Goal: Task Accomplishment & Management: Complete application form

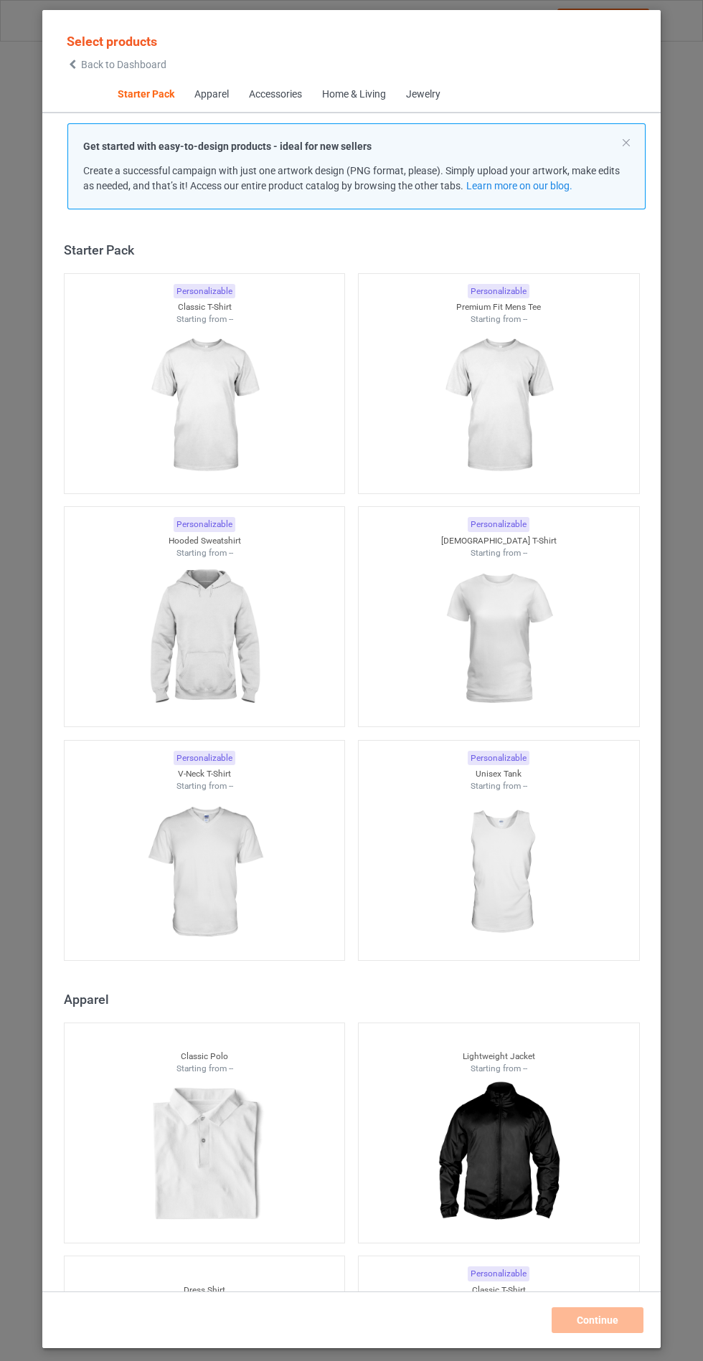
scroll to position [17, 0]
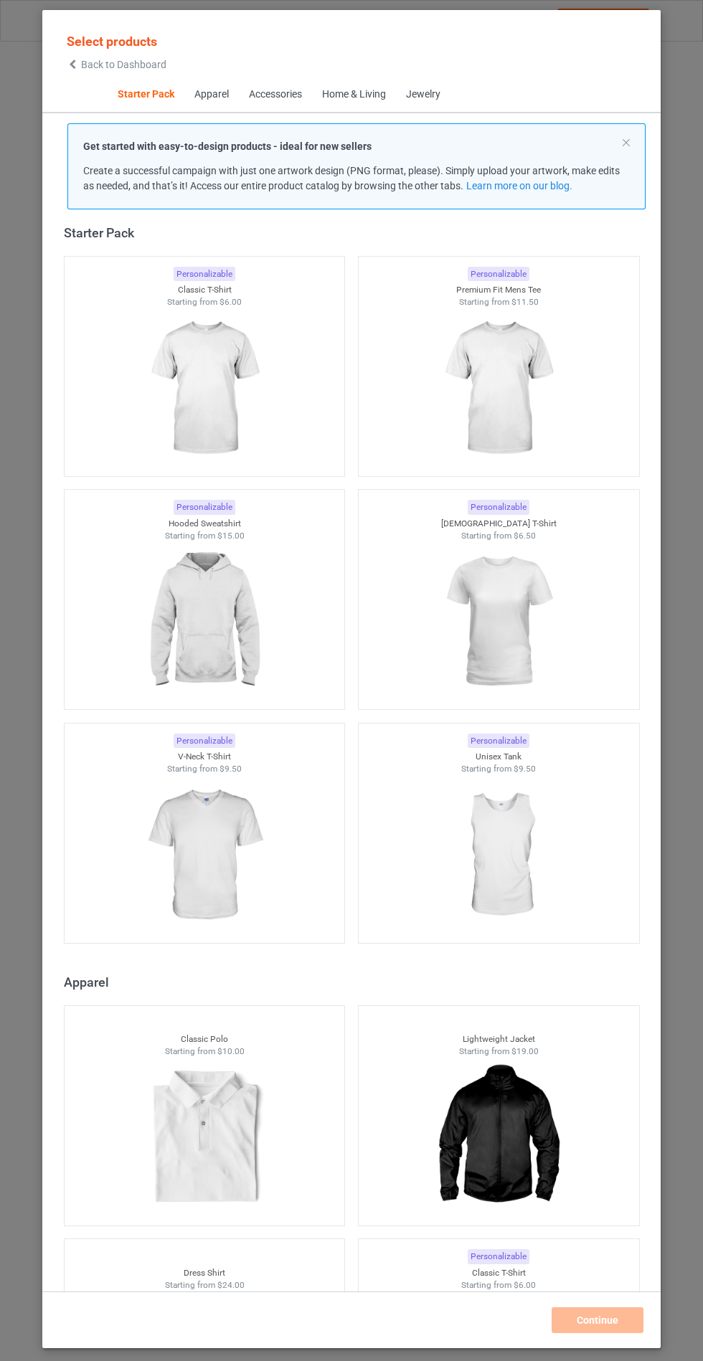
click at [237, 604] on img at bounding box center [204, 621] width 128 height 161
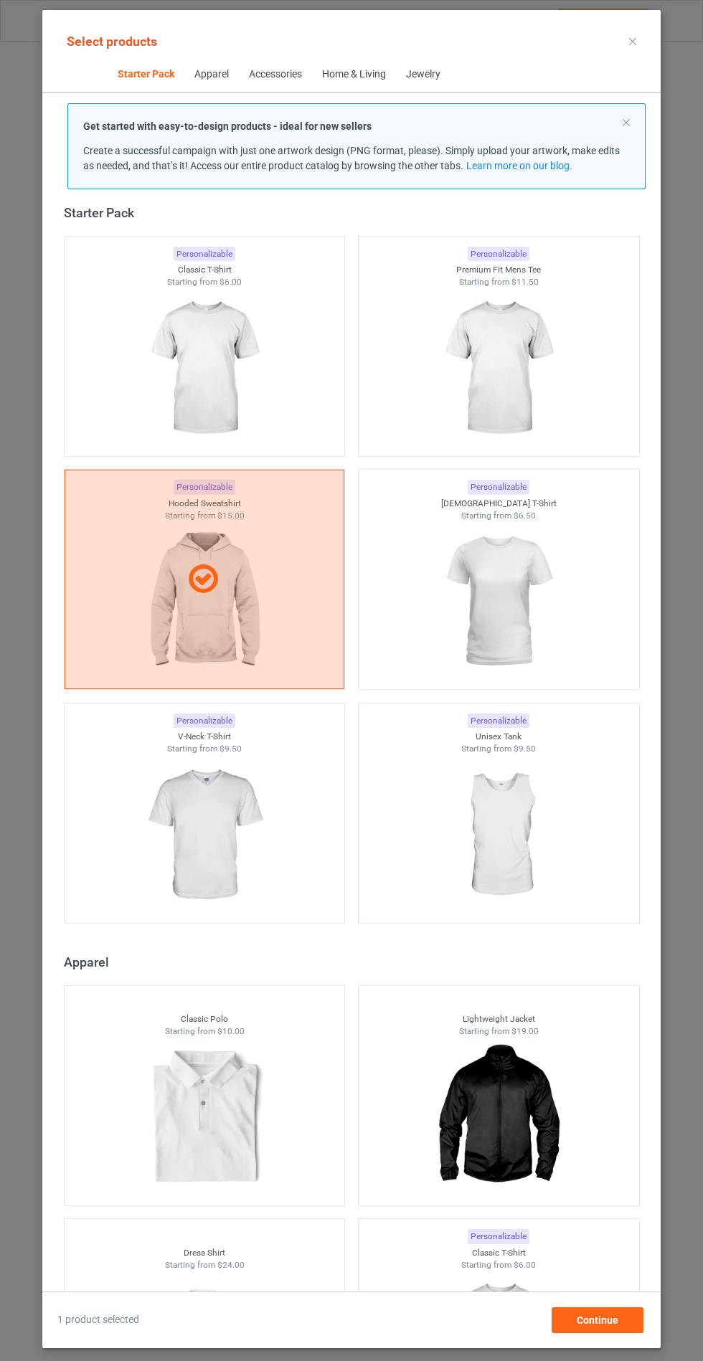
scroll to position [83, 0]
click at [599, 1320] on span "Continue" at bounding box center [597, 1319] width 42 height 11
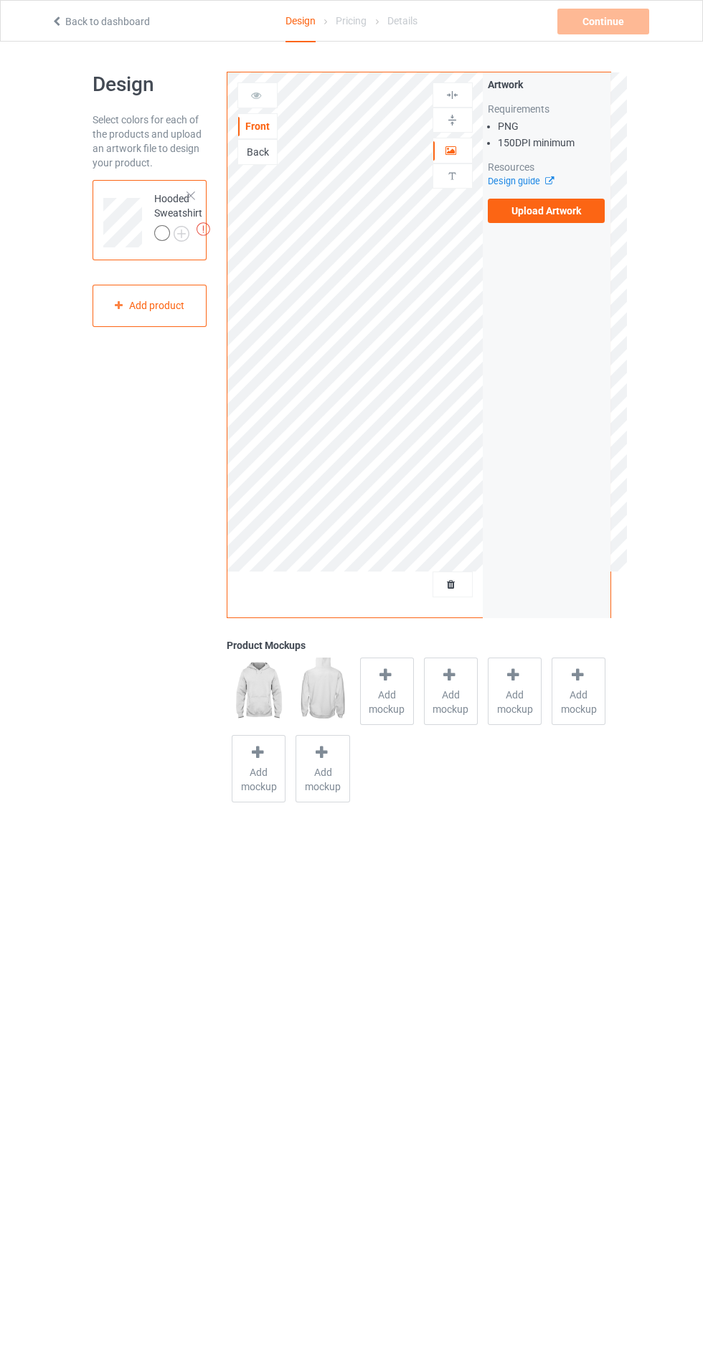
click at [554, 220] on label "Upload Artwork" at bounding box center [547, 211] width 118 height 24
click at [0, 0] on input "Upload Artwork" at bounding box center [0, 0] width 0 height 0
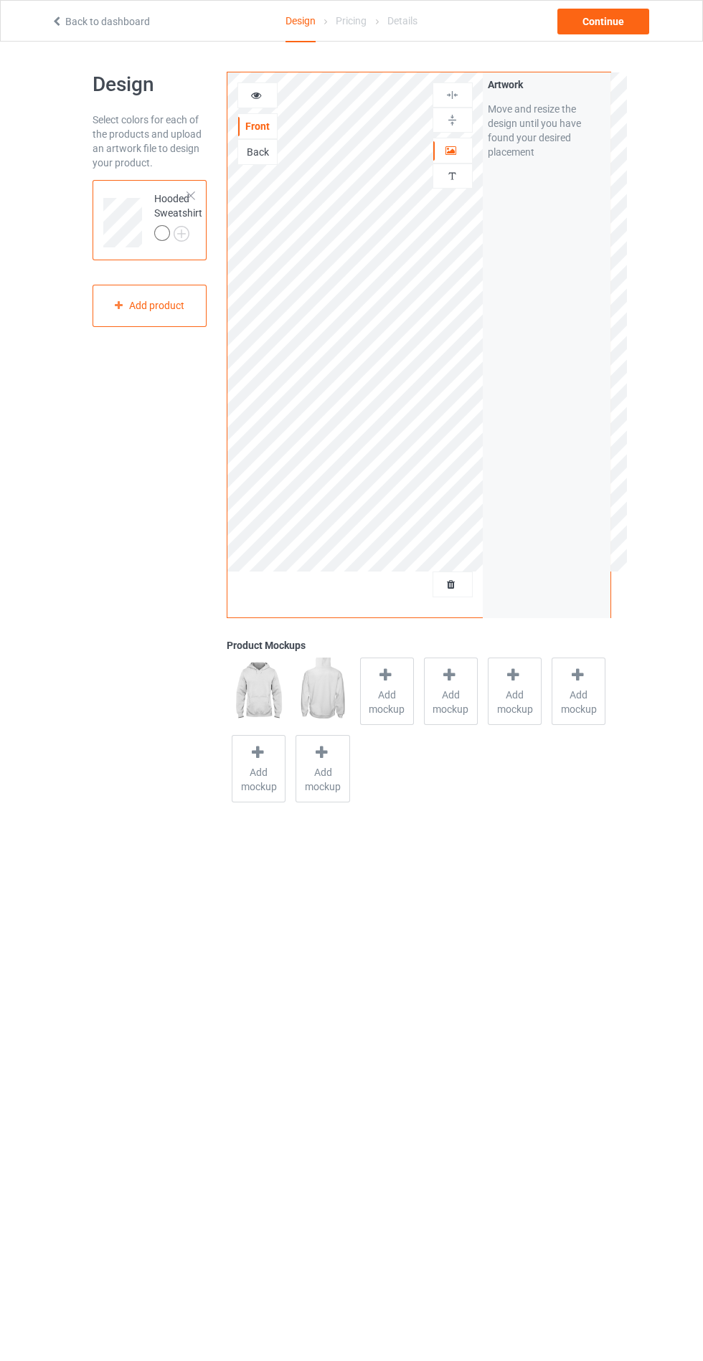
click at [369, 688] on span "Add mockup" at bounding box center [387, 702] width 52 height 29
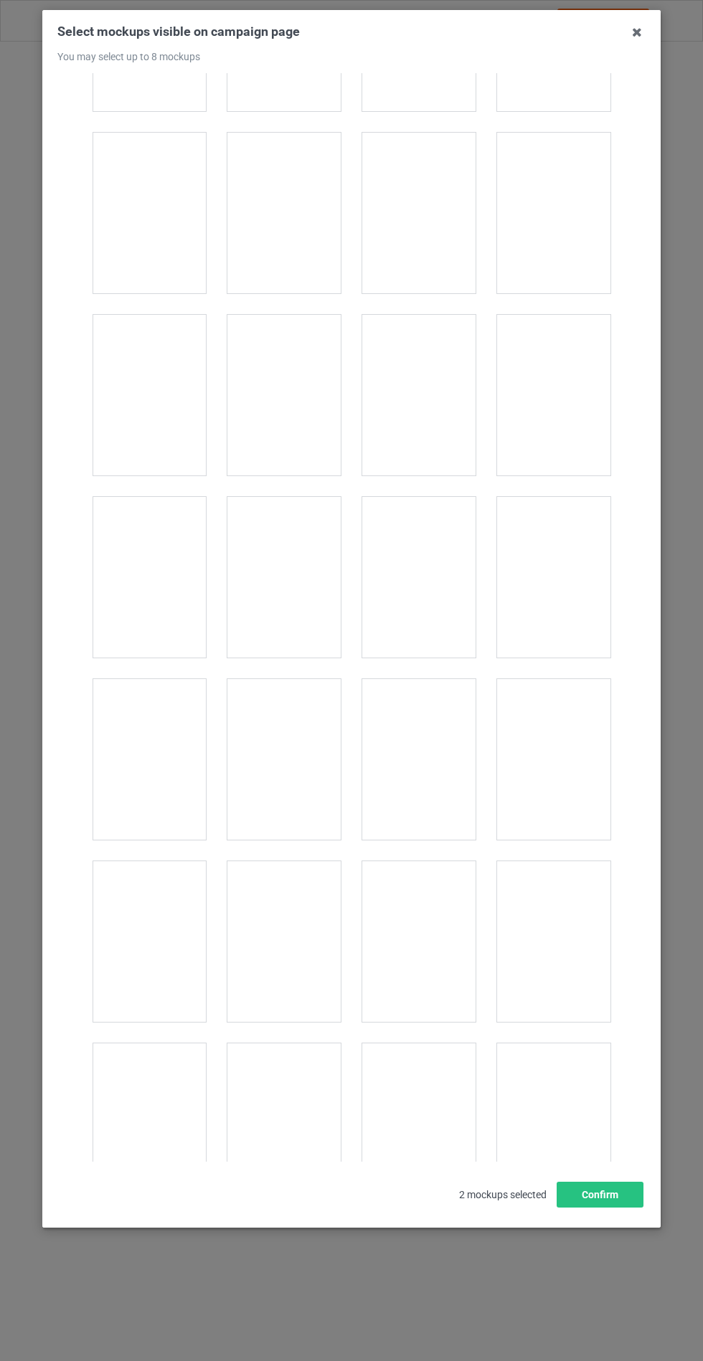
scroll to position [11573, 0]
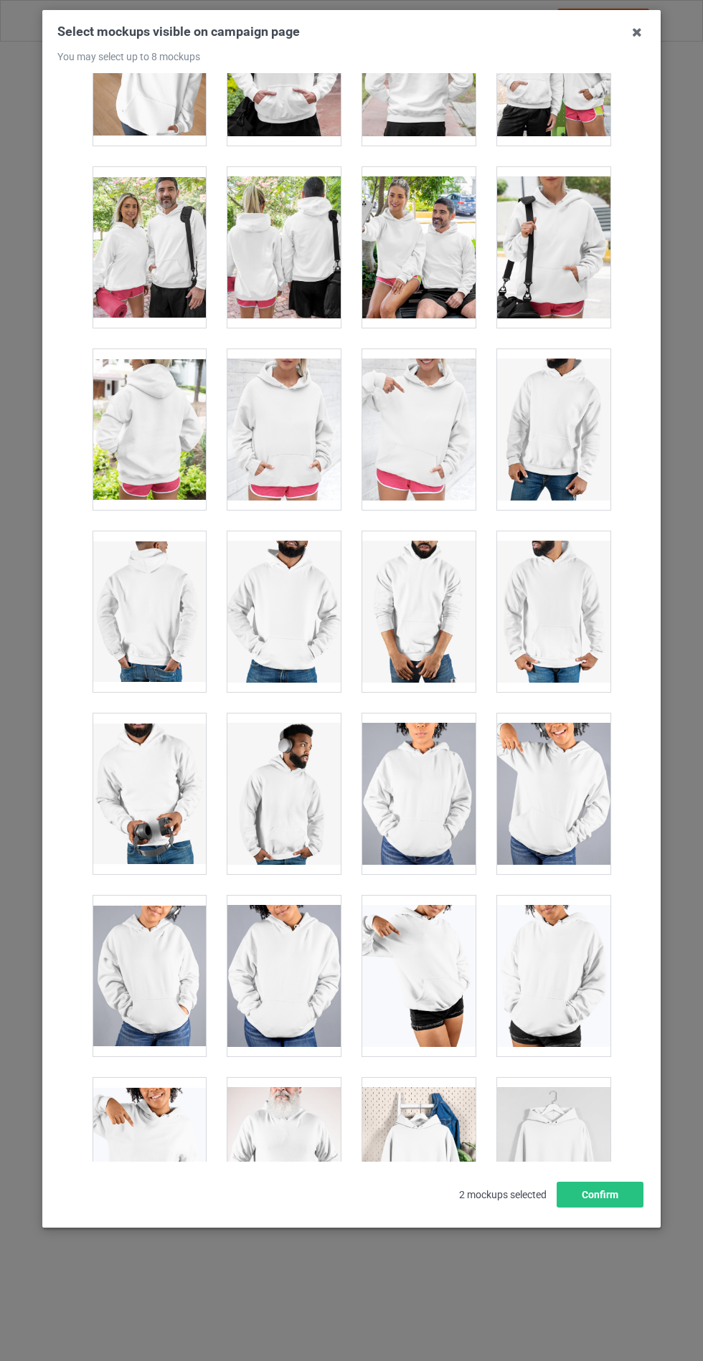
click at [260, 404] on div at bounding box center [283, 429] width 113 height 161
click at [616, 1207] on button "Confirm" at bounding box center [599, 1195] width 87 height 26
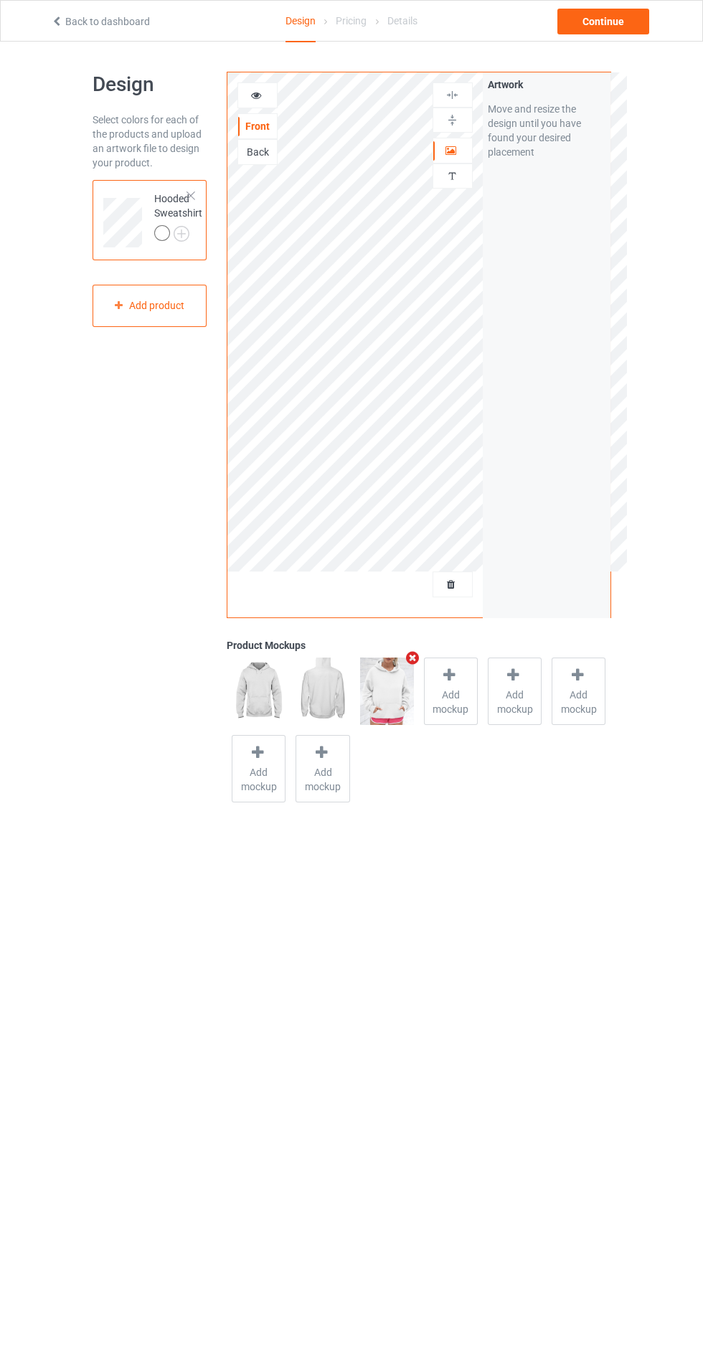
click at [0, 0] on img at bounding box center [0, 0] width 0 height 0
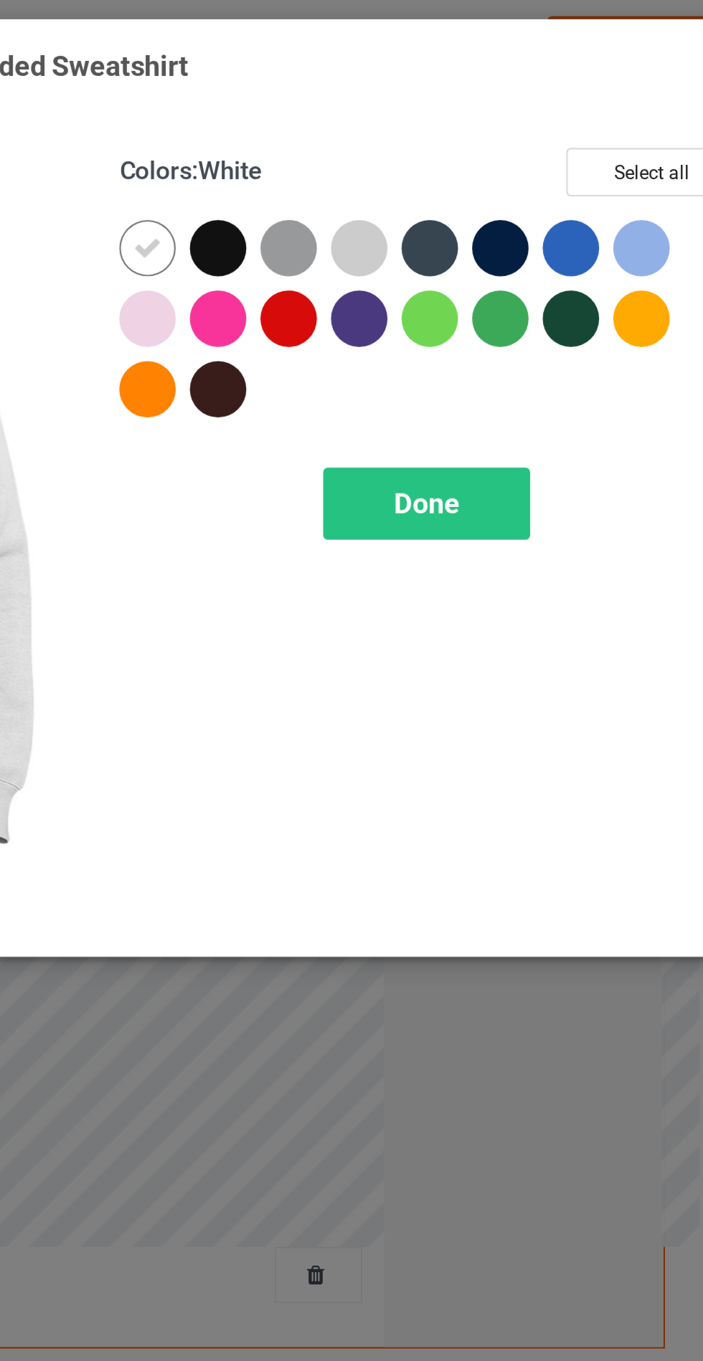
click at [373, 148] on div at bounding box center [374, 147] width 26 height 26
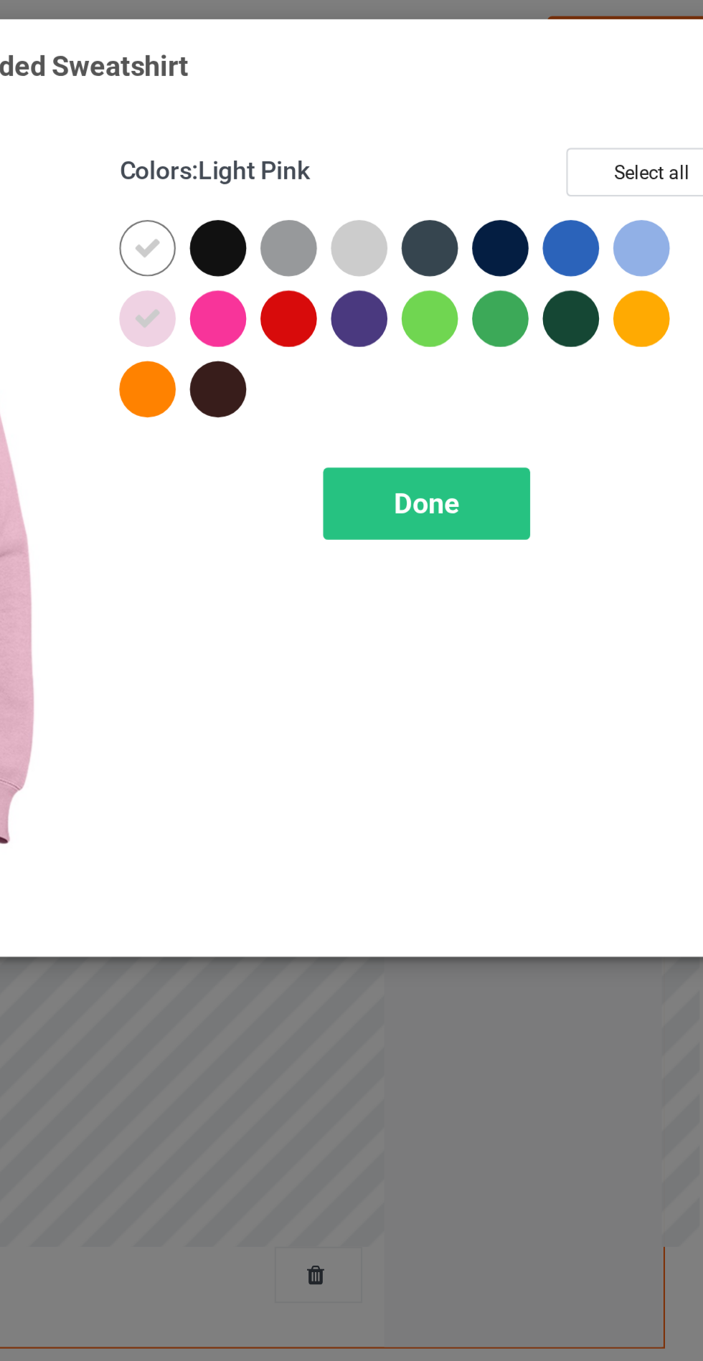
click at [402, 117] on div at bounding box center [407, 115] width 26 height 26
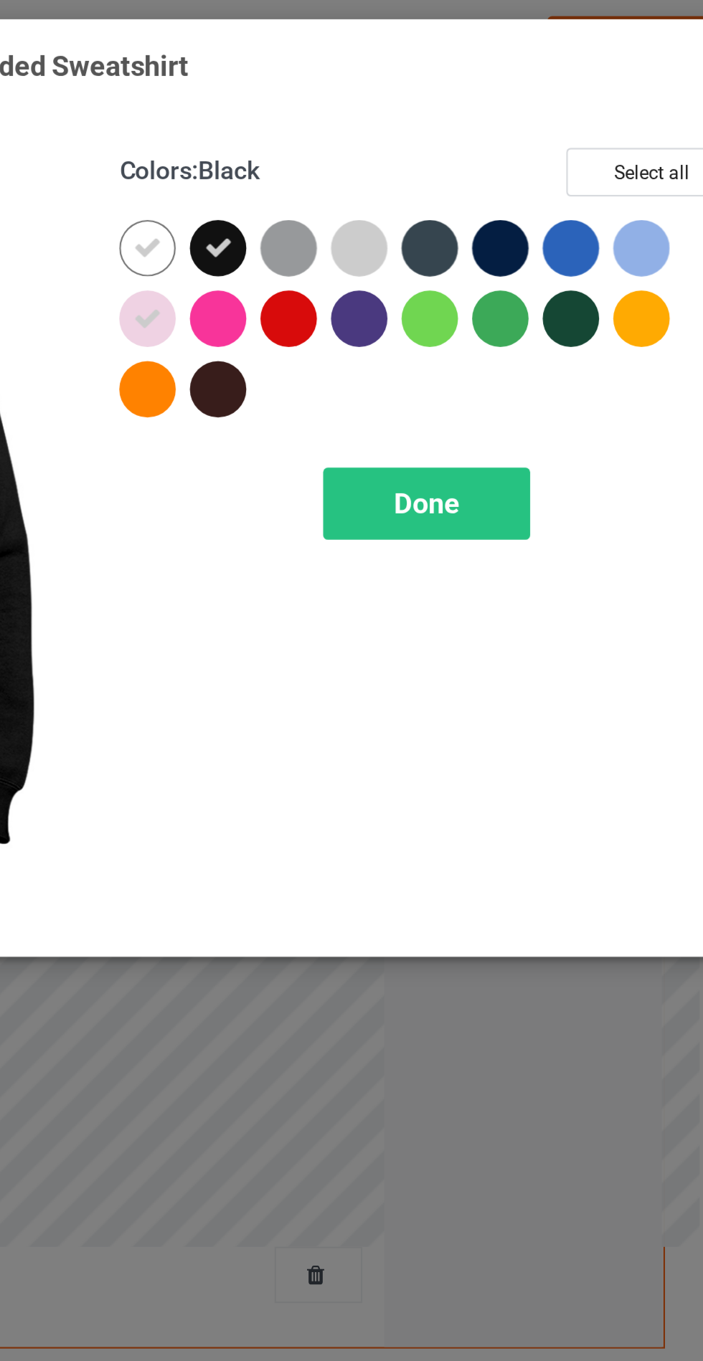
click at [435, 113] on div at bounding box center [439, 115] width 26 height 26
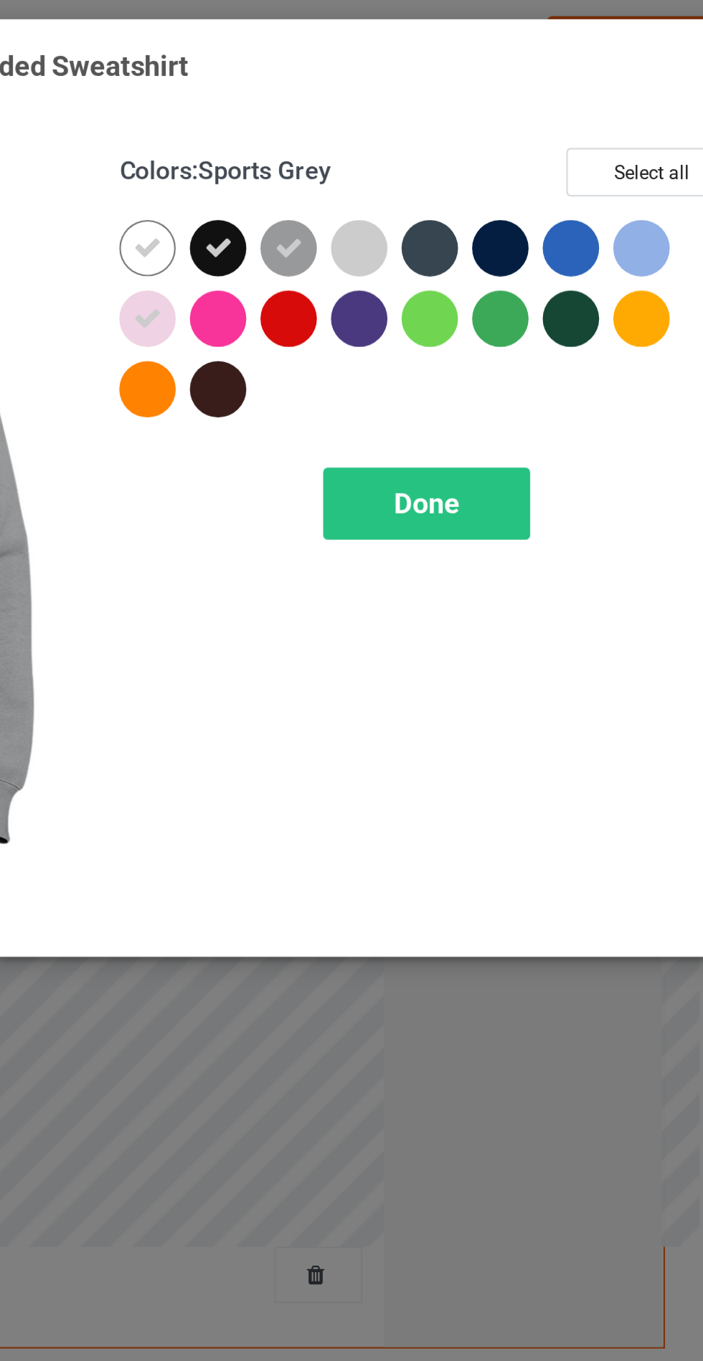
click at [472, 109] on div at bounding box center [471, 115] width 26 height 26
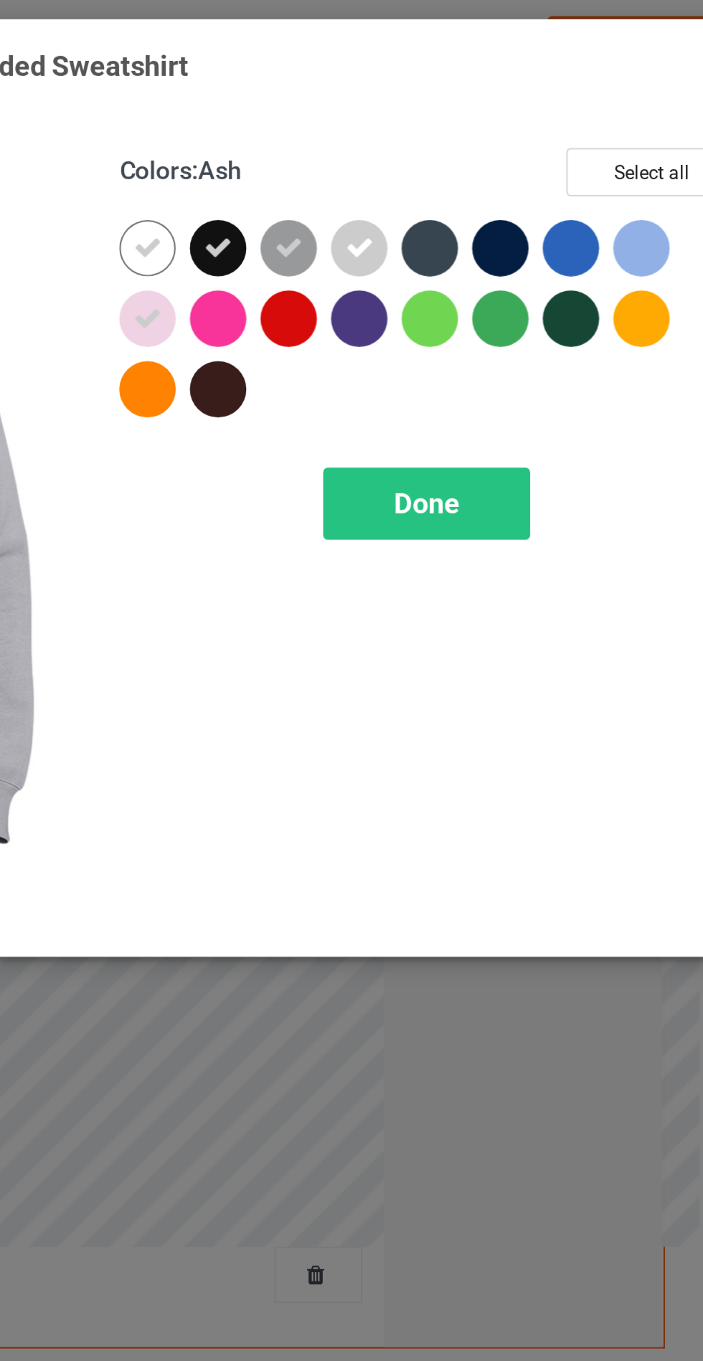
click at [499, 111] on div at bounding box center [503, 115] width 26 height 26
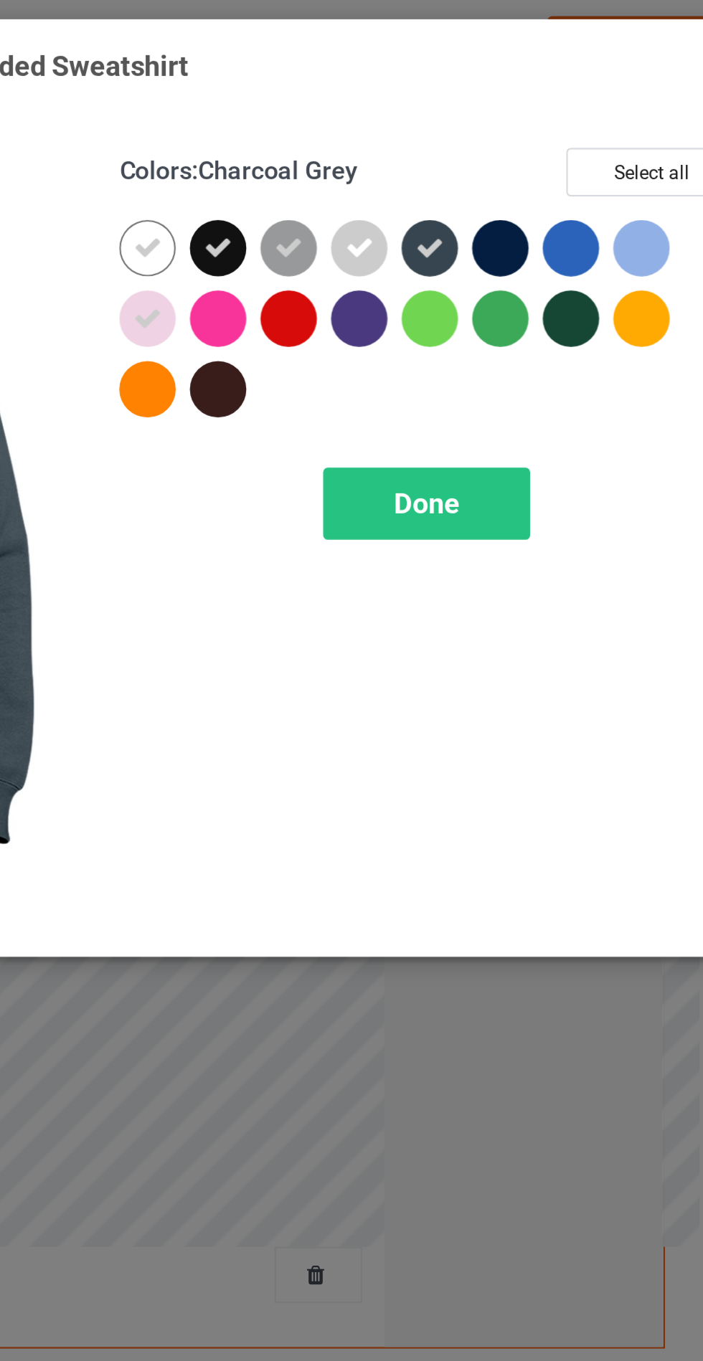
click at [534, 111] on div at bounding box center [536, 115] width 26 height 26
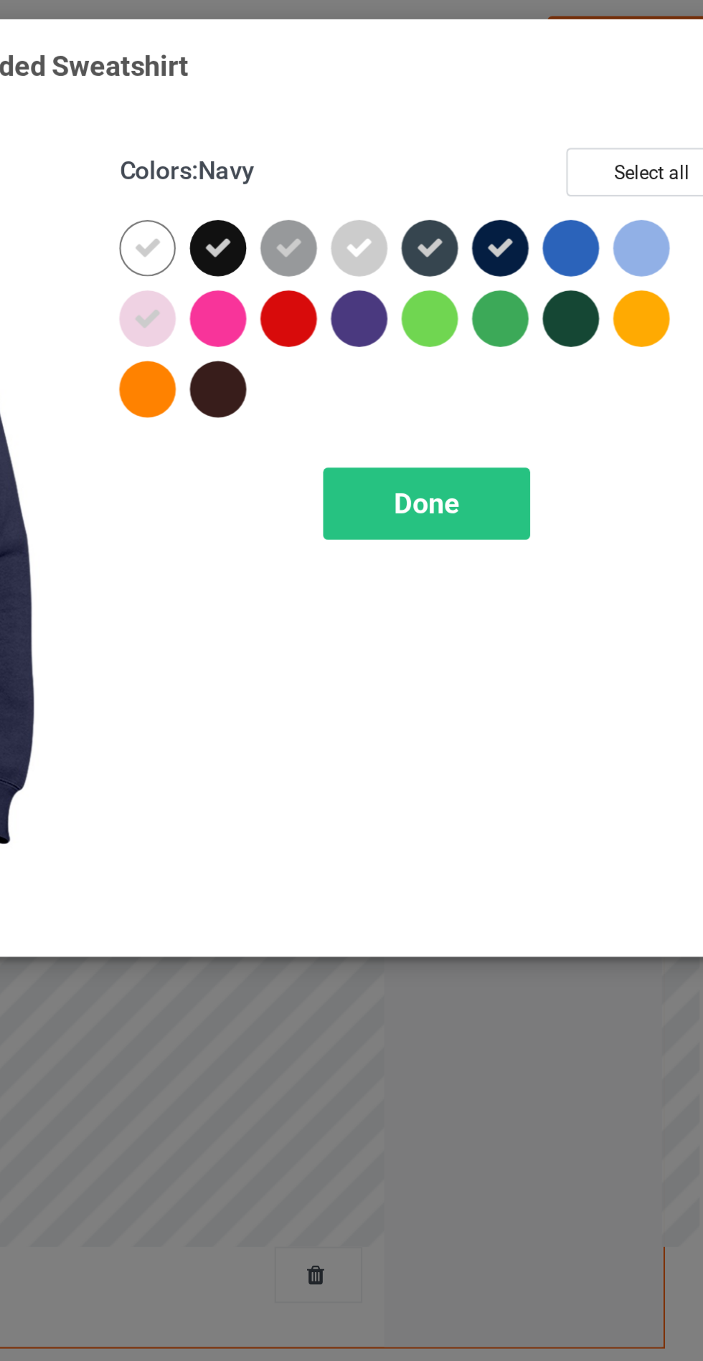
click at [595, 110] on div at bounding box center [600, 115] width 26 height 26
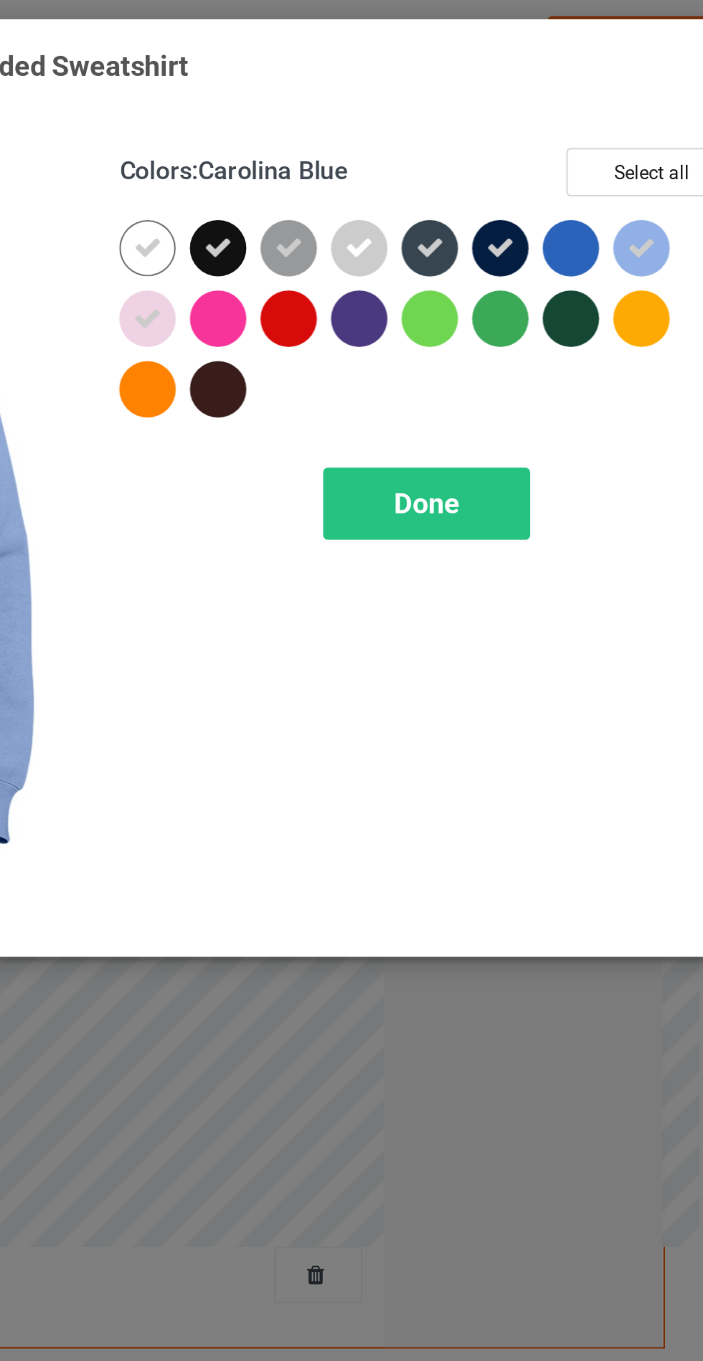
click at [508, 216] on div "Done" at bounding box center [502, 231] width 95 height 33
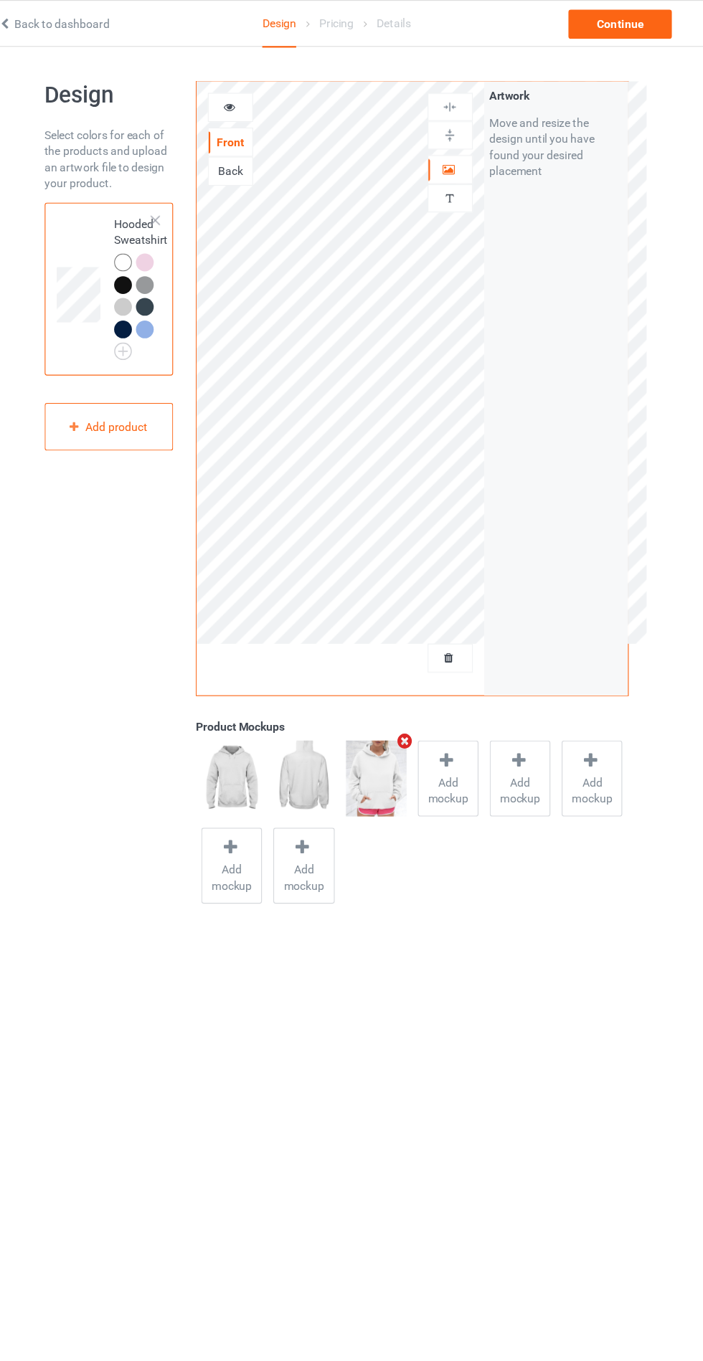
scroll to position [1, 0]
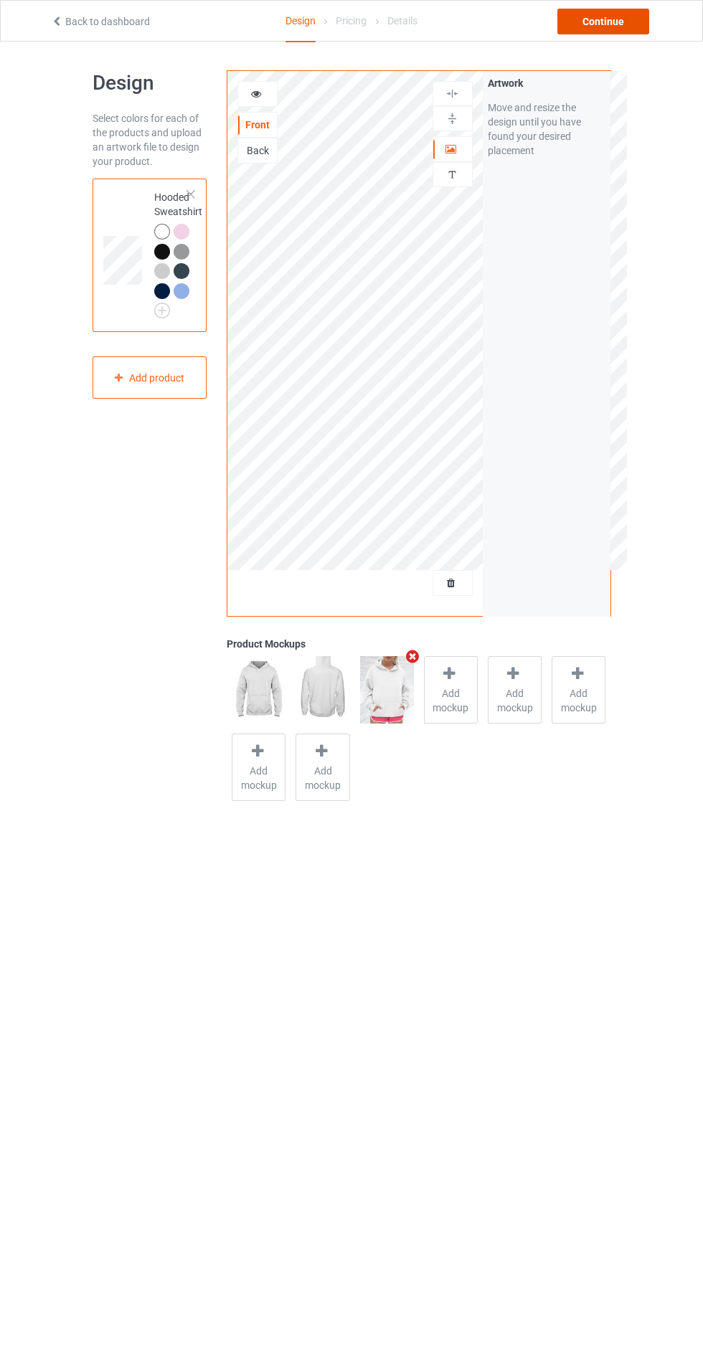
click at [624, 18] on div "Continue" at bounding box center [603, 22] width 92 height 26
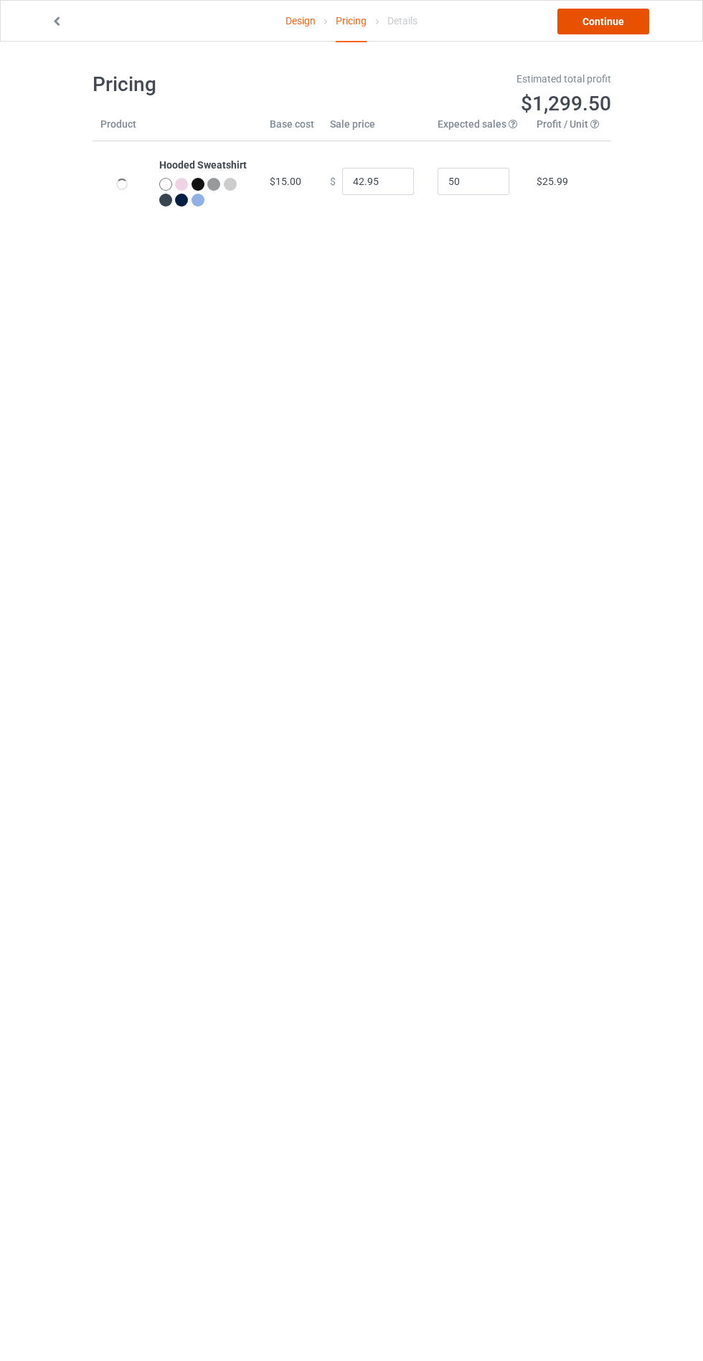
click at [620, 28] on link "Continue" at bounding box center [603, 22] width 92 height 26
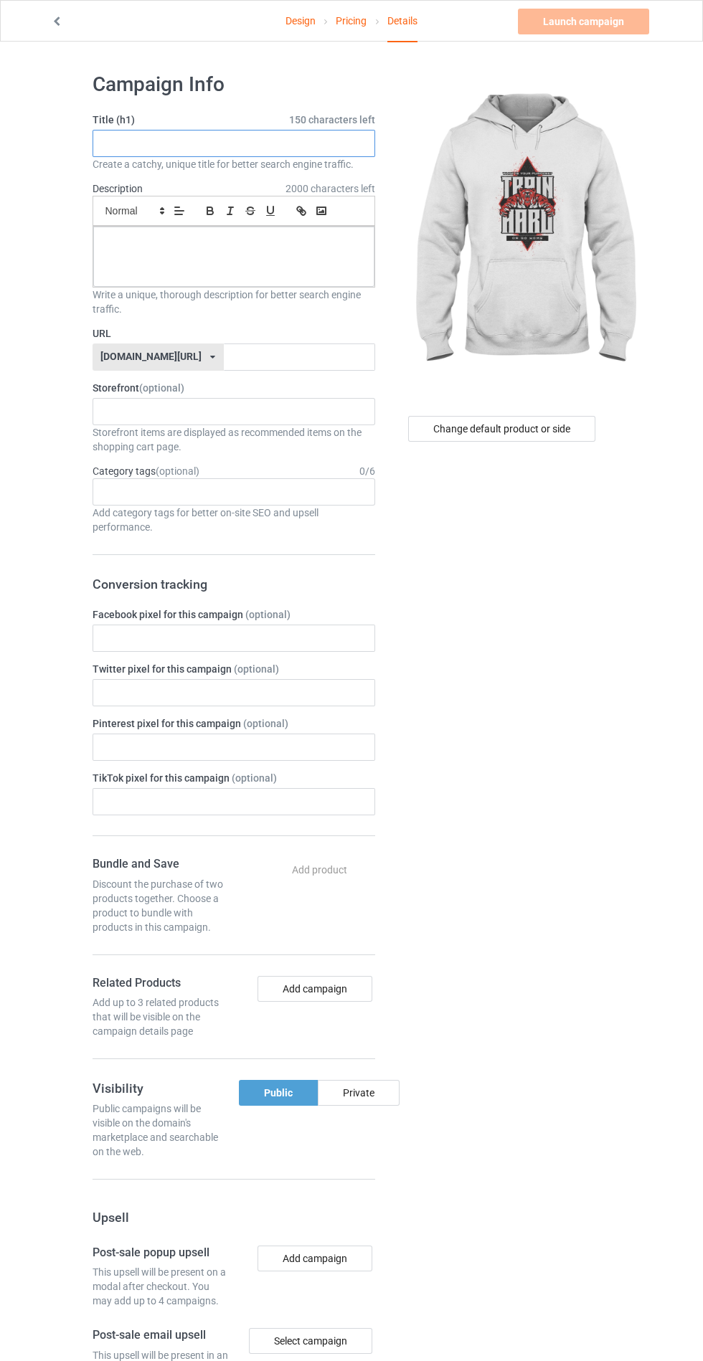
click at [239, 143] on input "text" at bounding box center [233, 143] width 283 height 27
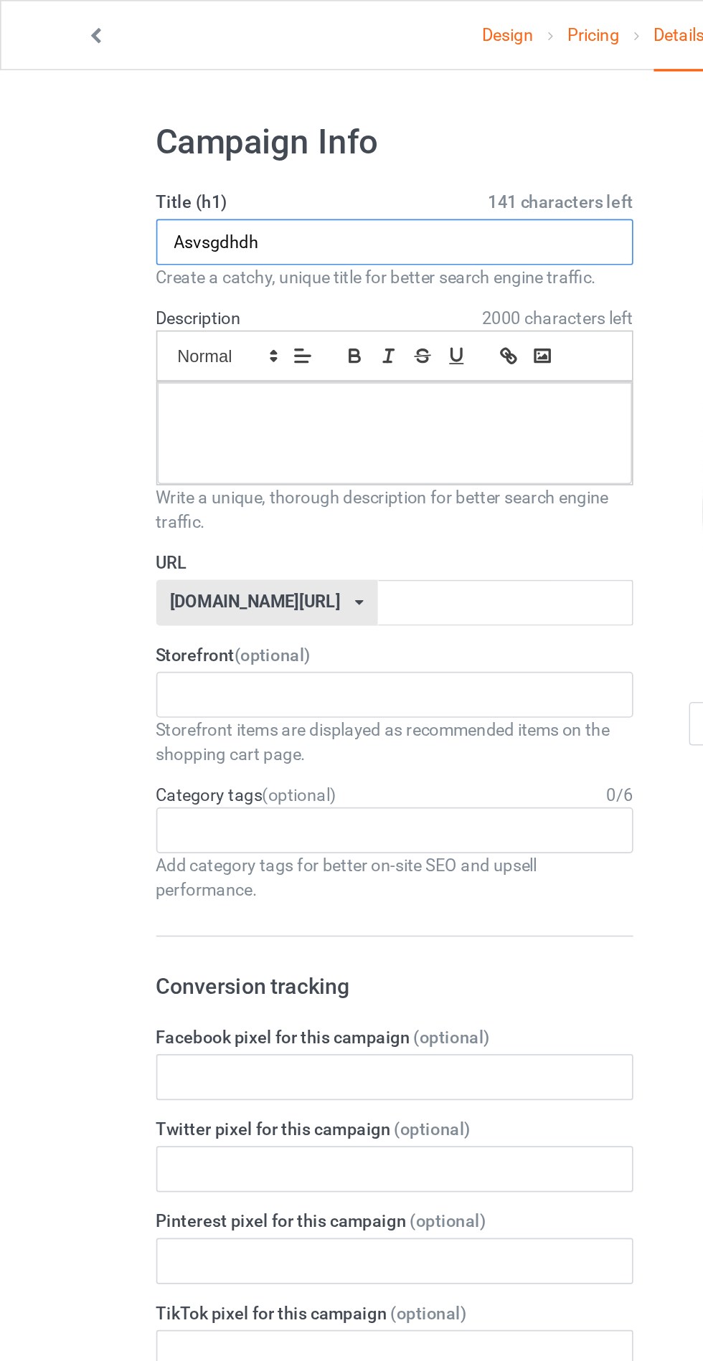
type input "Asvsgdhdh"
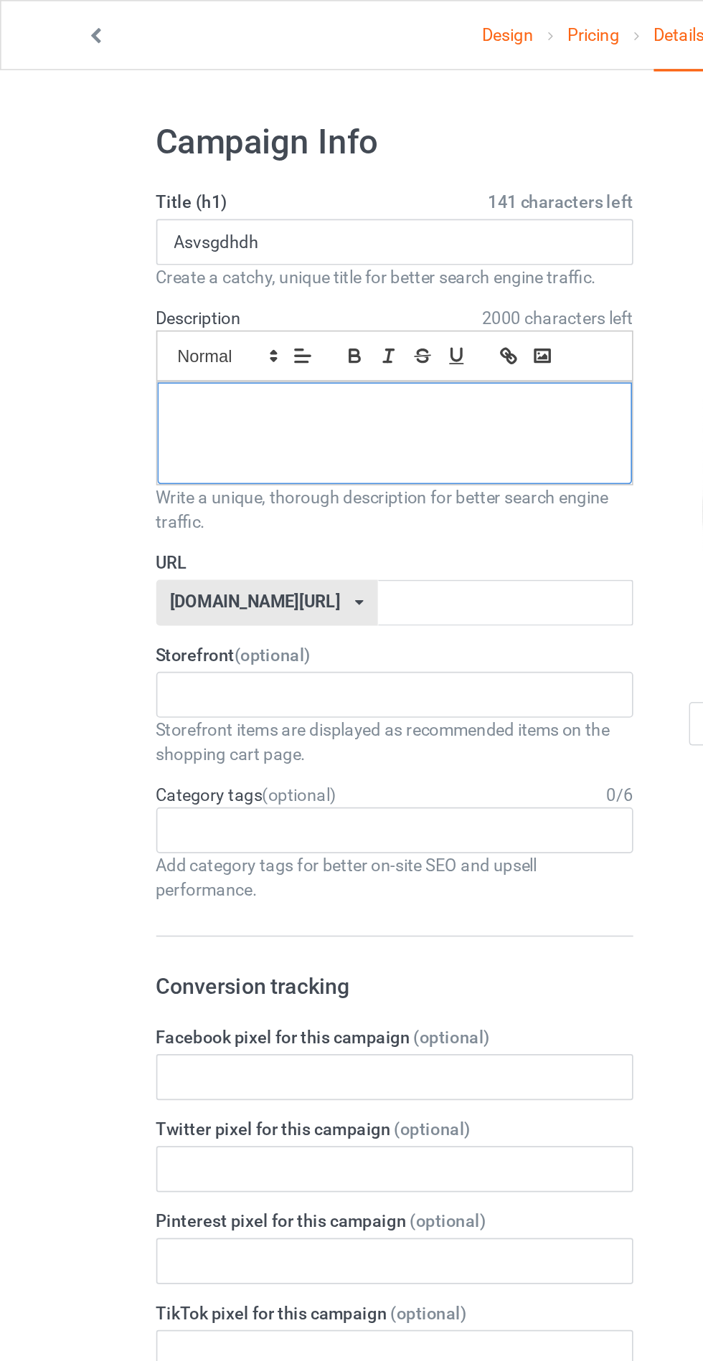
click at [130, 262] on div at bounding box center [233, 257] width 281 height 60
click at [335, 355] on input "text" at bounding box center [299, 356] width 151 height 27
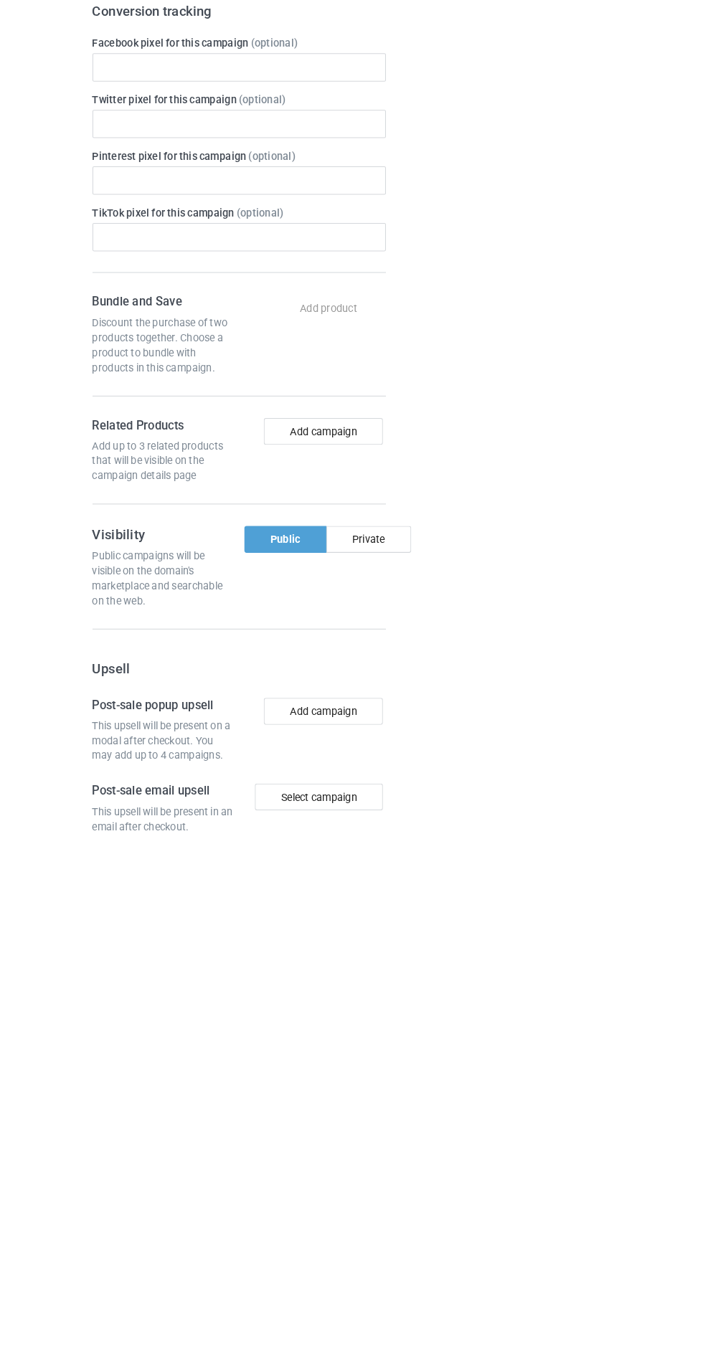
scroll to position [17, 0]
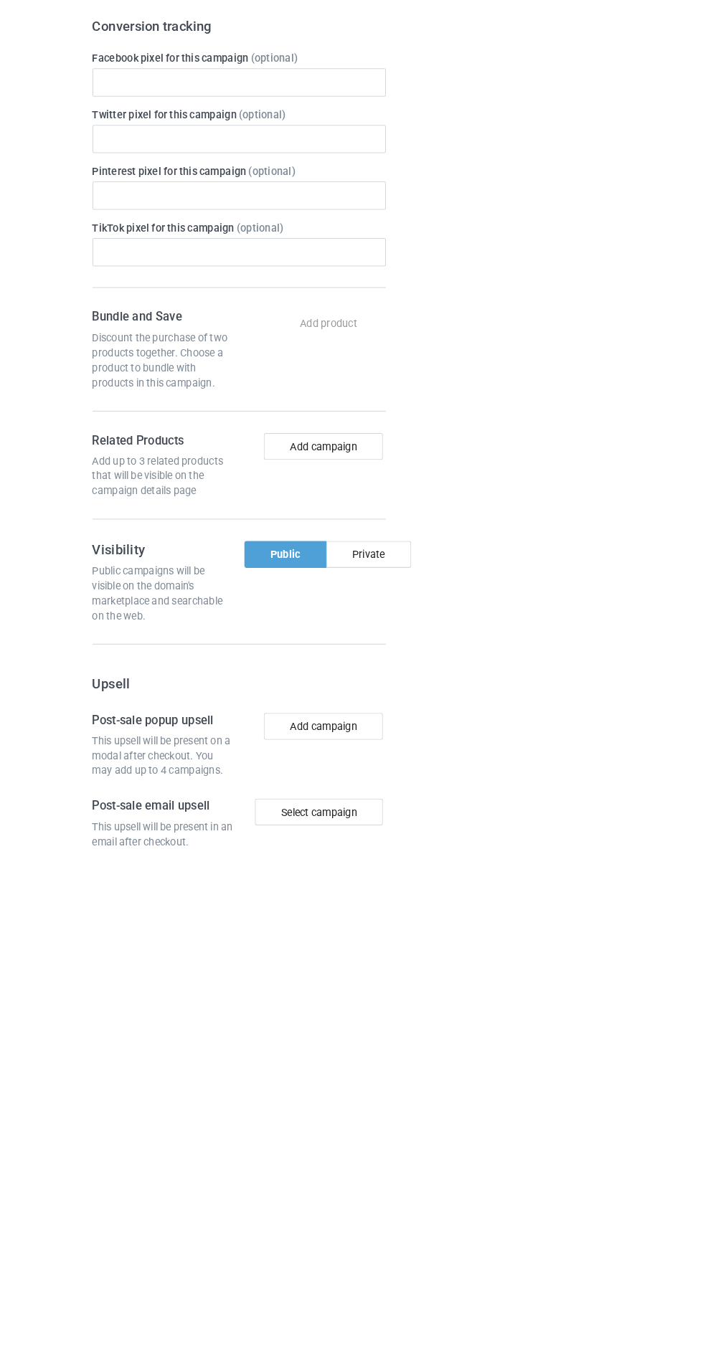
type input "Jzyzhshydjjd"
click at [372, 1077] on div "Private" at bounding box center [359, 1076] width 82 height 26
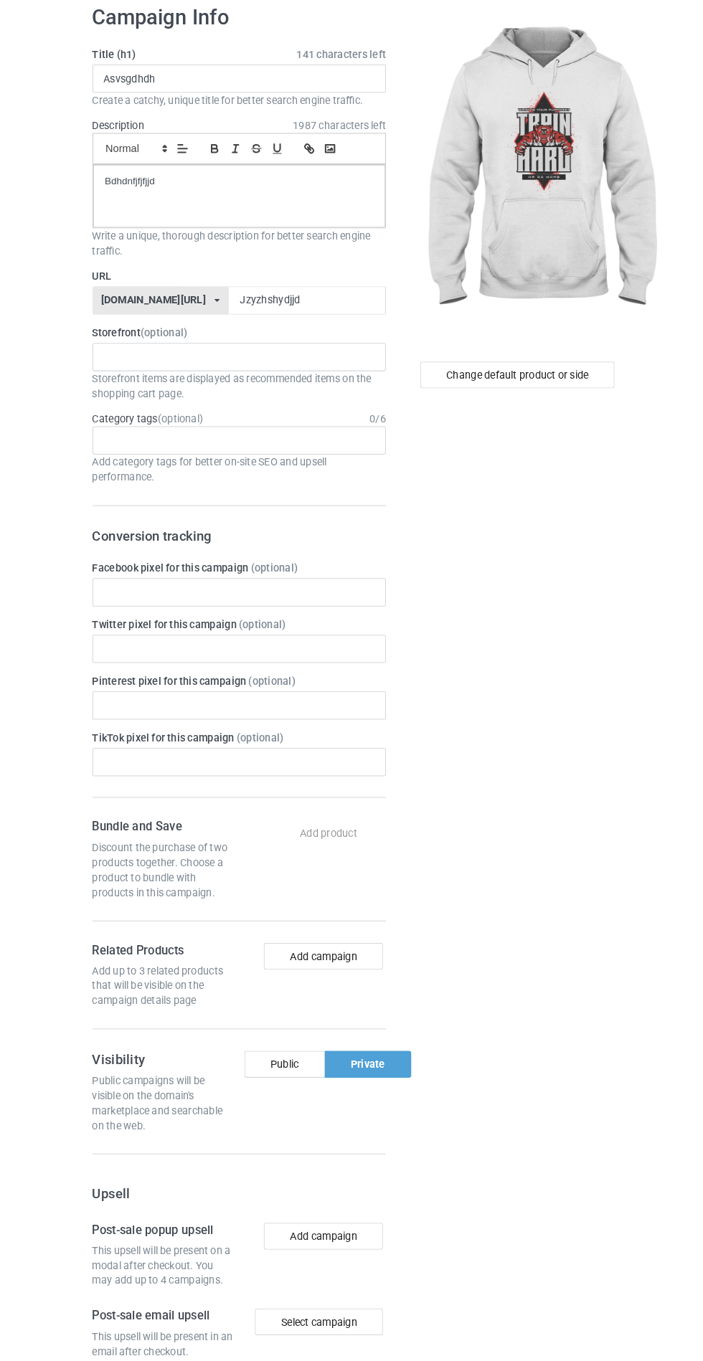
scroll to position [0, 0]
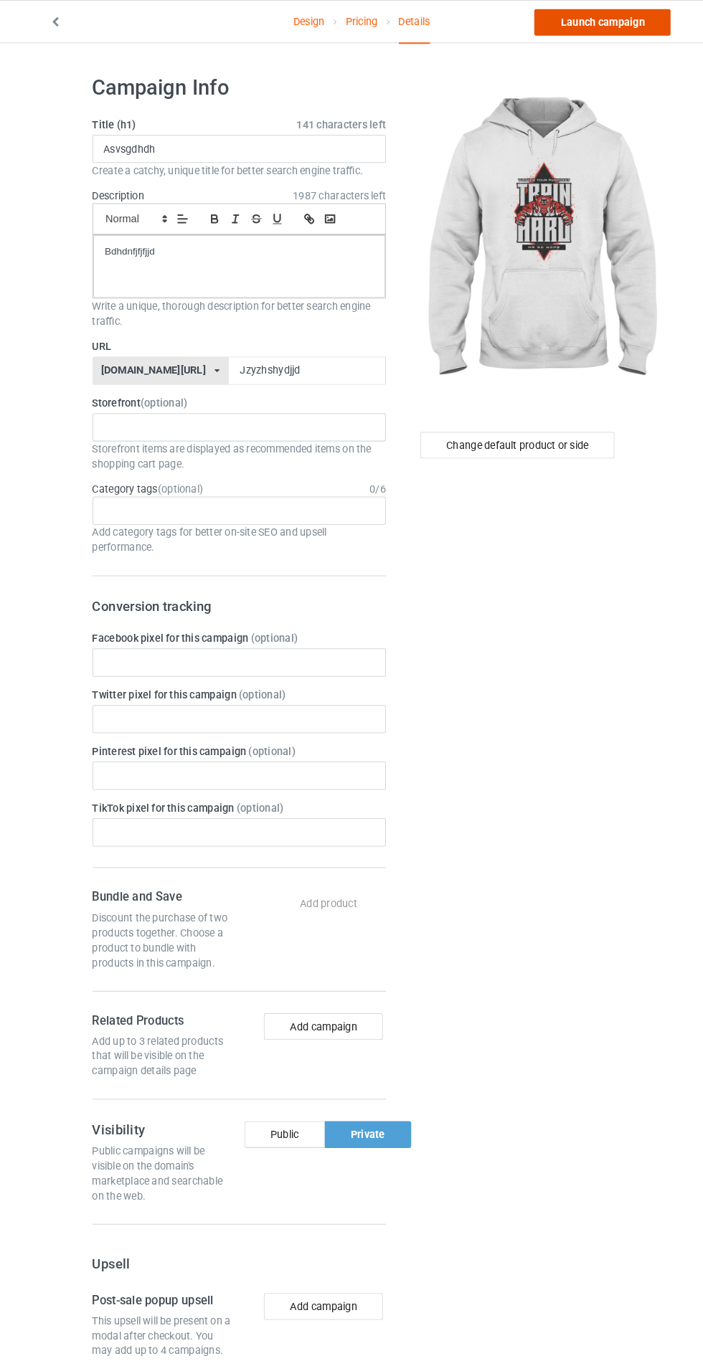
click at [602, 16] on link "Launch campaign" at bounding box center [583, 22] width 131 height 26
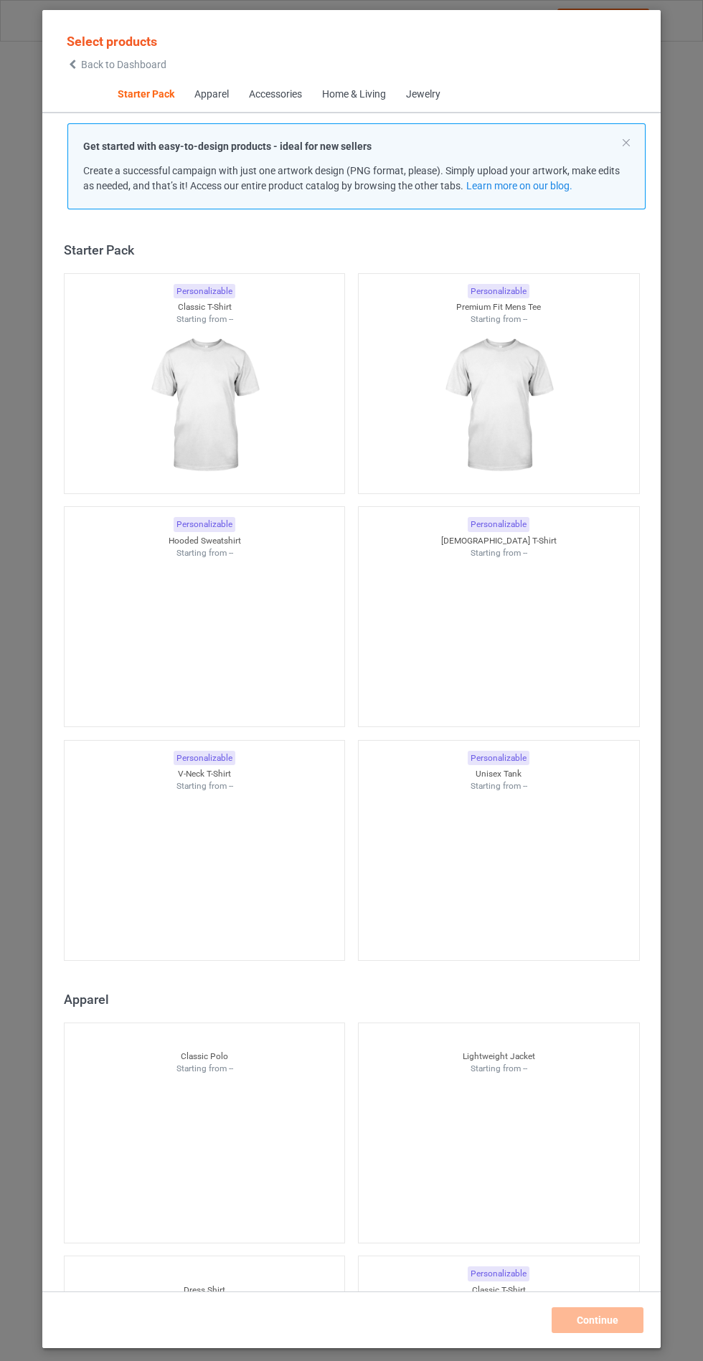
scroll to position [17, 0]
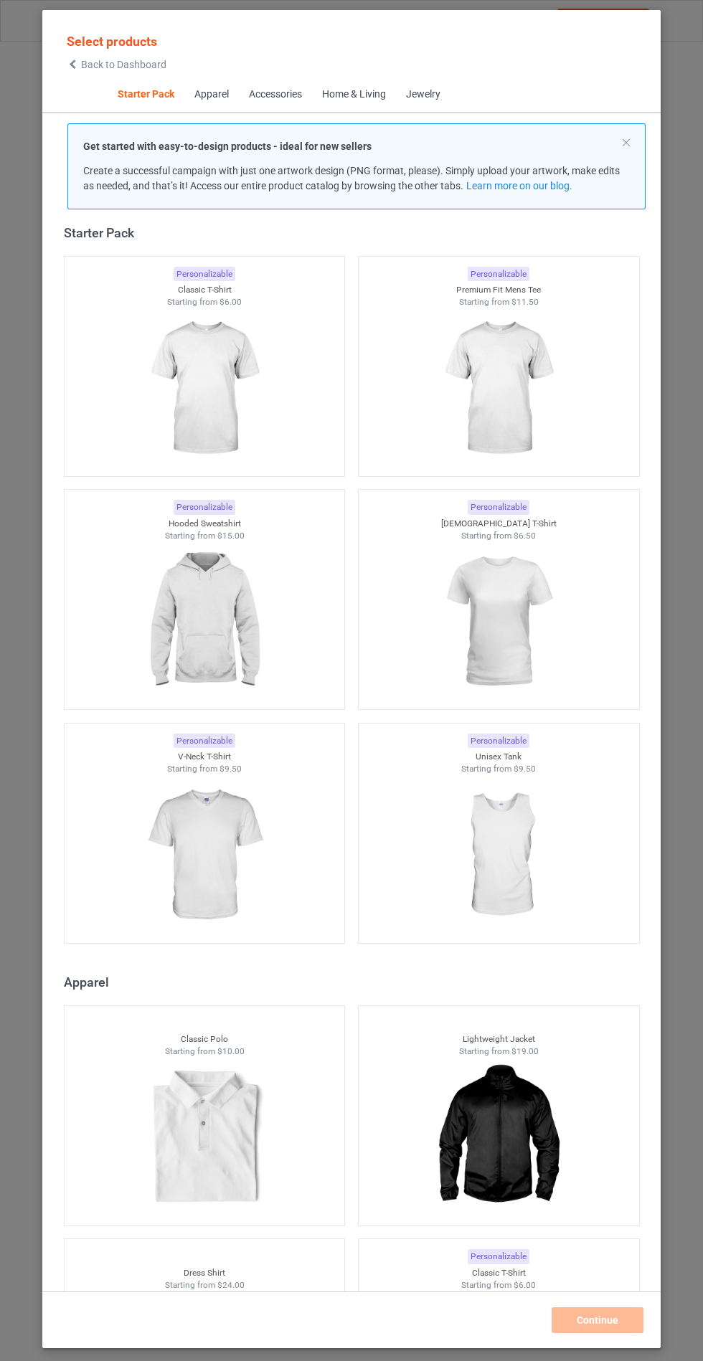
click at [229, 668] on img at bounding box center [204, 621] width 128 height 161
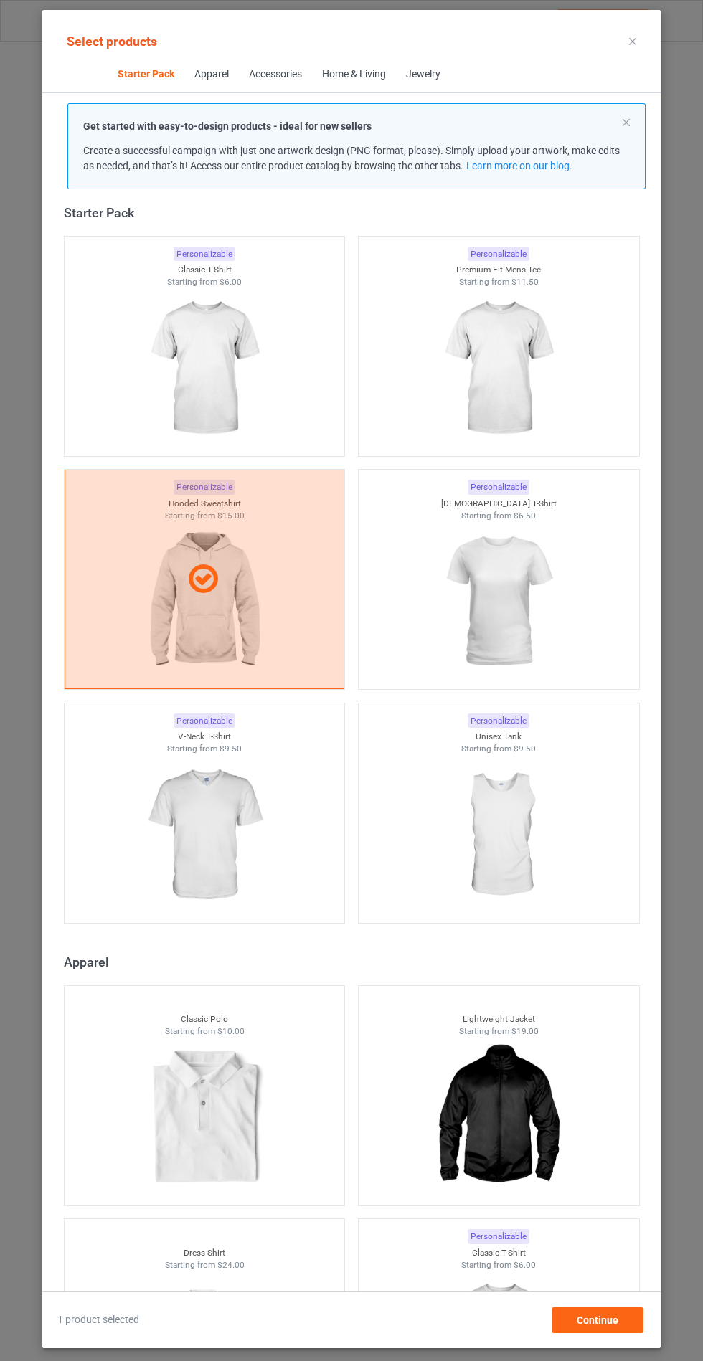
scroll to position [83, 0]
click at [605, 1323] on span "Continue" at bounding box center [597, 1319] width 42 height 11
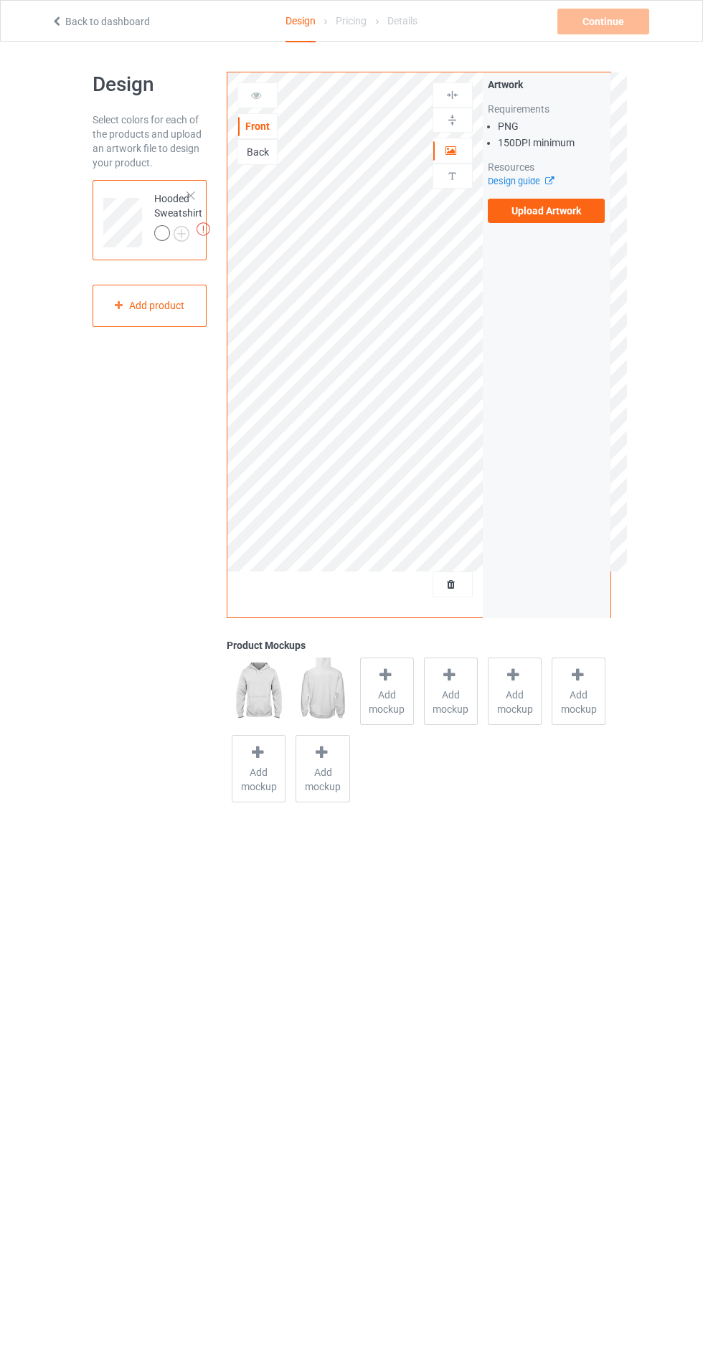
click at [533, 1131] on body "Back to dashboard Design Pricing Details Continue Missing artworks Design Selec…" at bounding box center [351, 722] width 703 height 1361
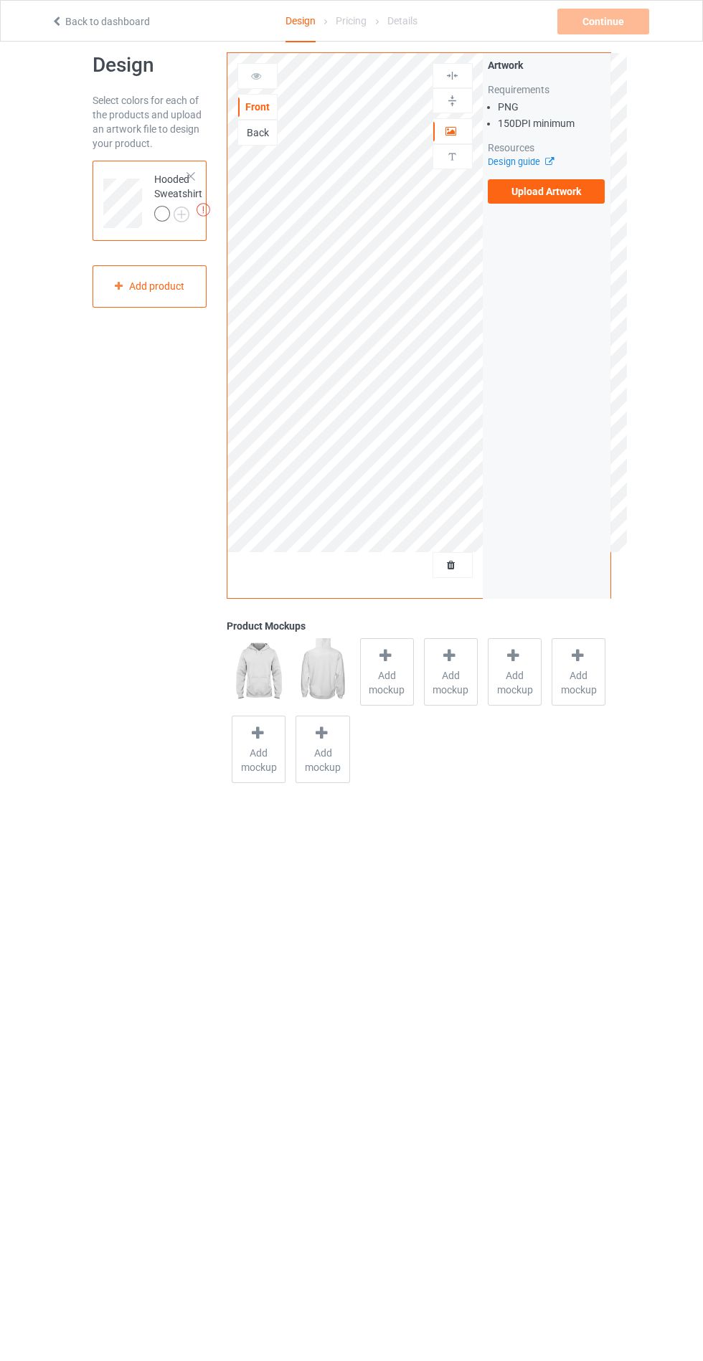
click at [574, 184] on label "Upload Artwork" at bounding box center [547, 191] width 118 height 24
click at [0, 0] on input "Upload Artwork" at bounding box center [0, 0] width 0 height 0
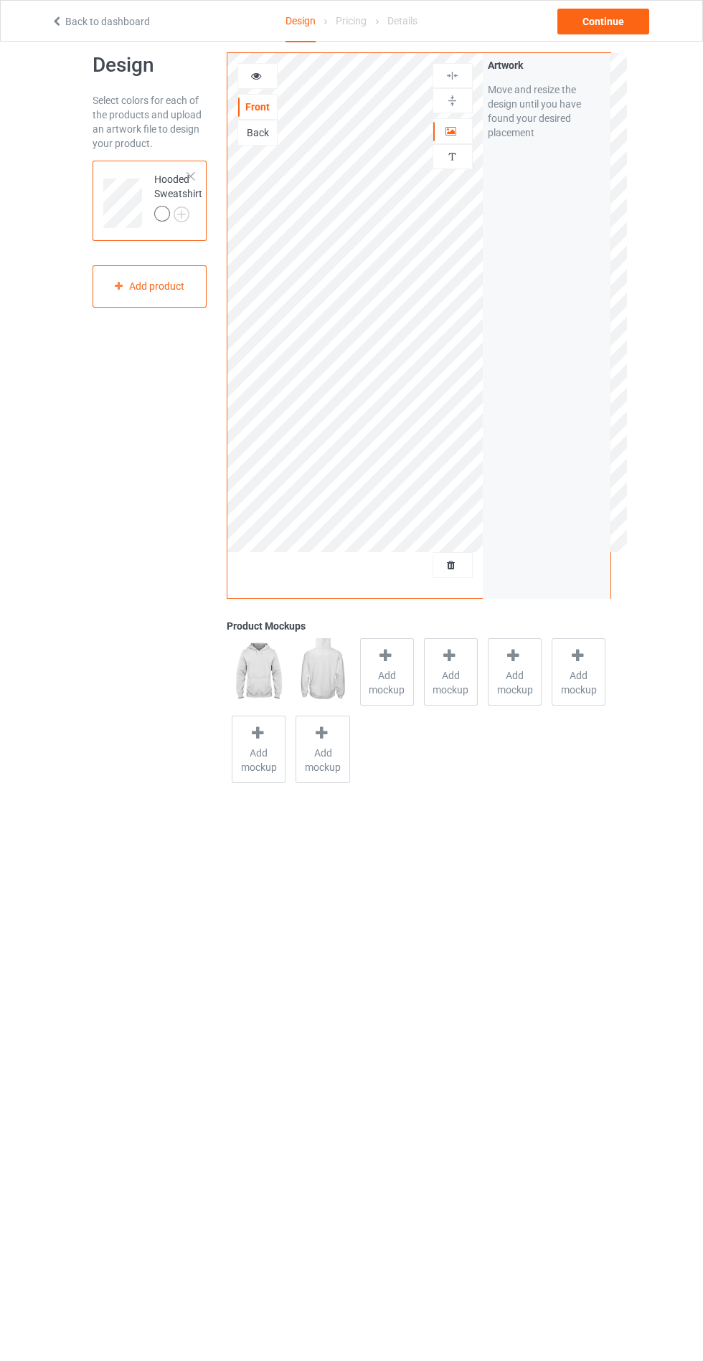
click at [394, 678] on span "Add mockup" at bounding box center [387, 682] width 52 height 29
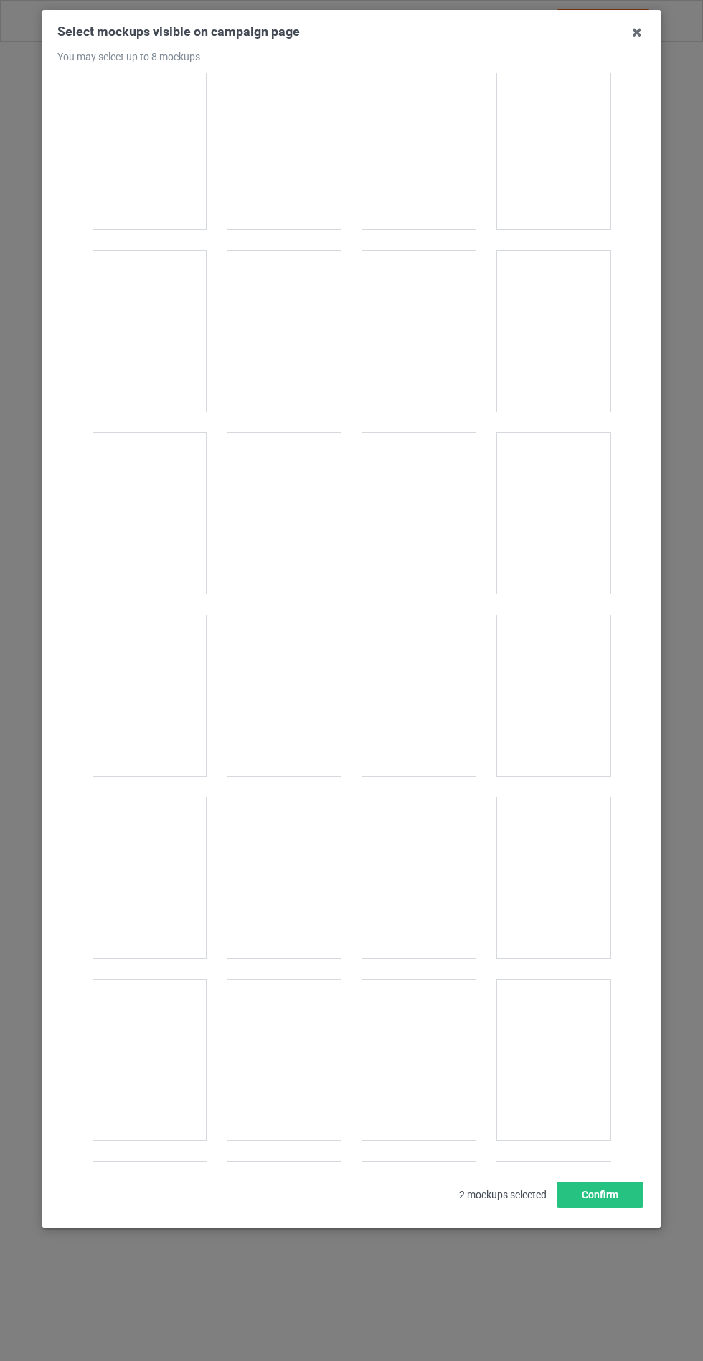
scroll to position [11573, 0]
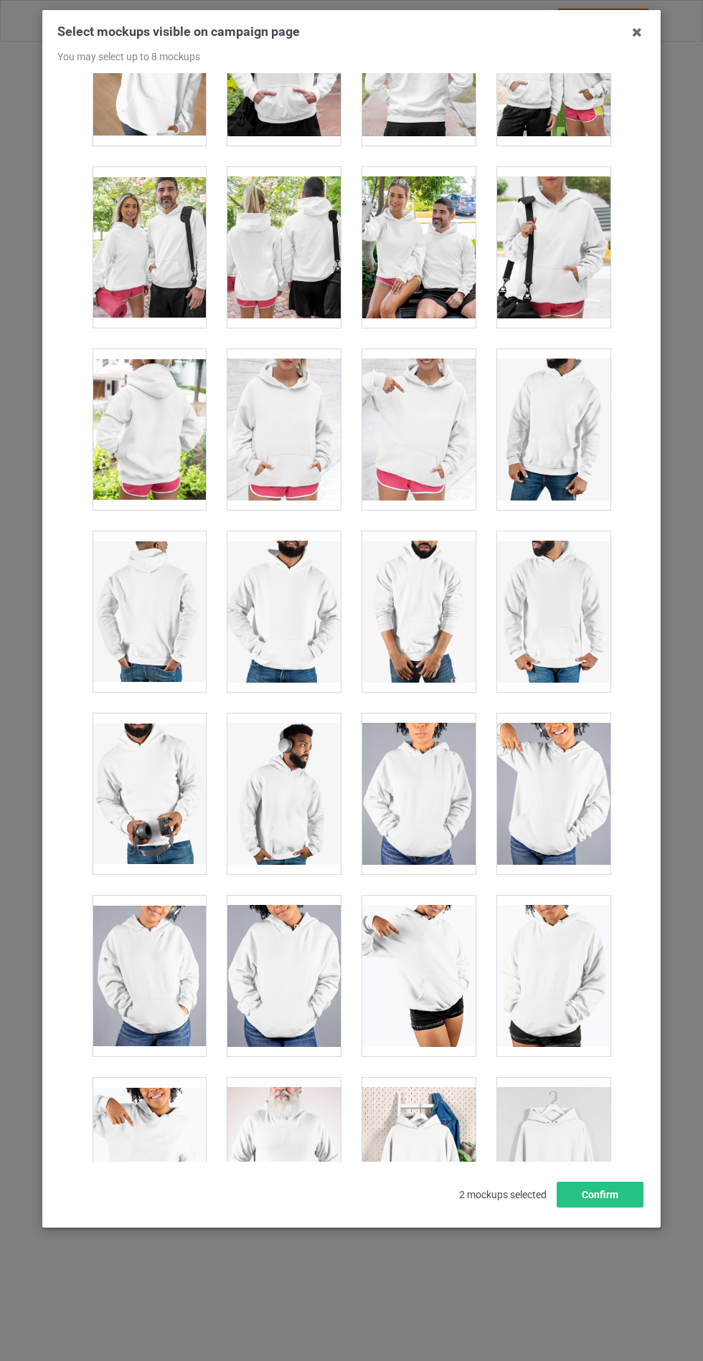
click at [295, 396] on div at bounding box center [283, 429] width 113 height 161
click at [609, 1207] on button "Confirm" at bounding box center [599, 1195] width 87 height 26
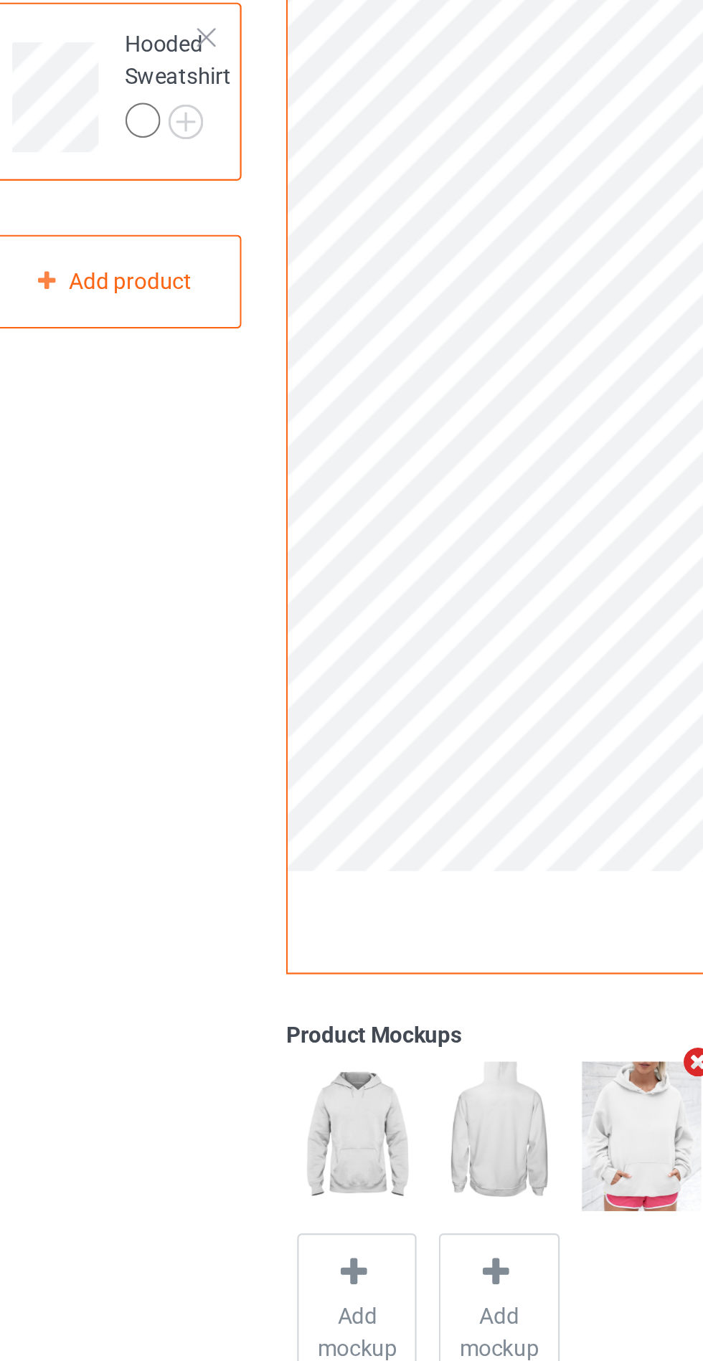
scroll to position [32, 0]
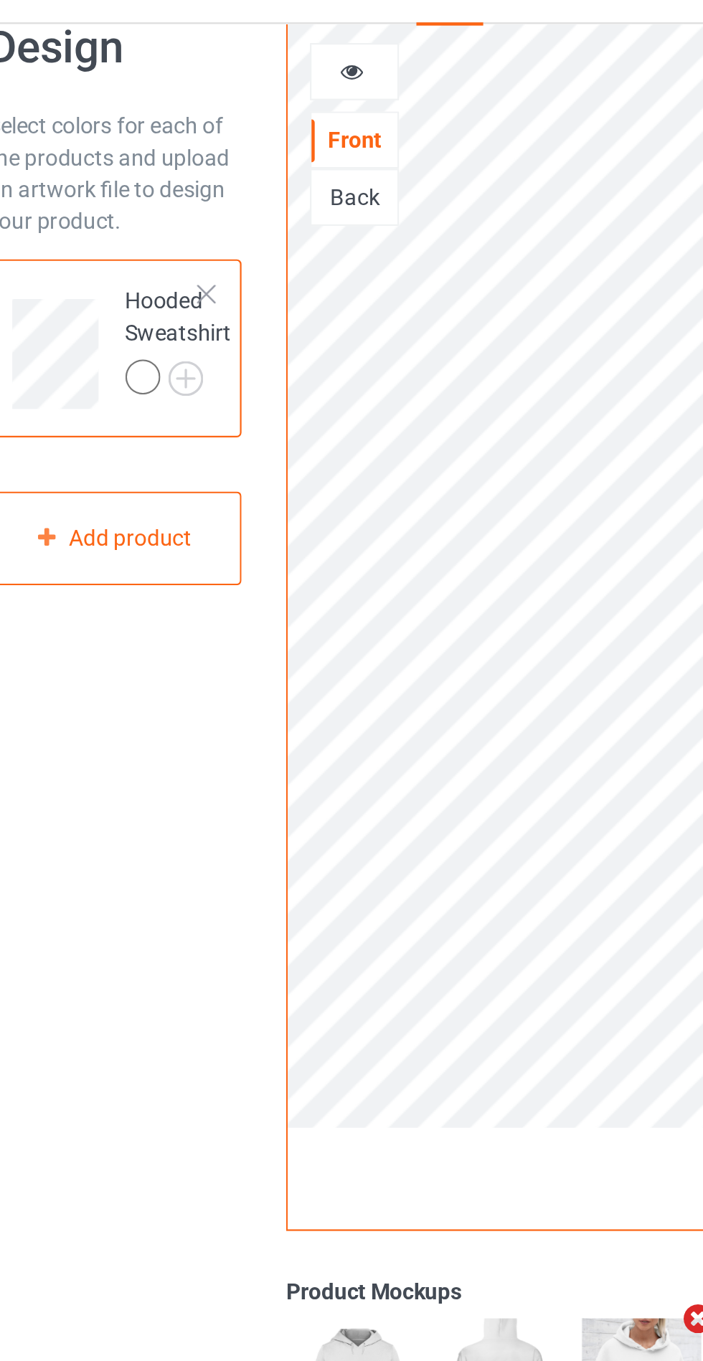
click at [0, 0] on img at bounding box center [0, 0] width 0 height 0
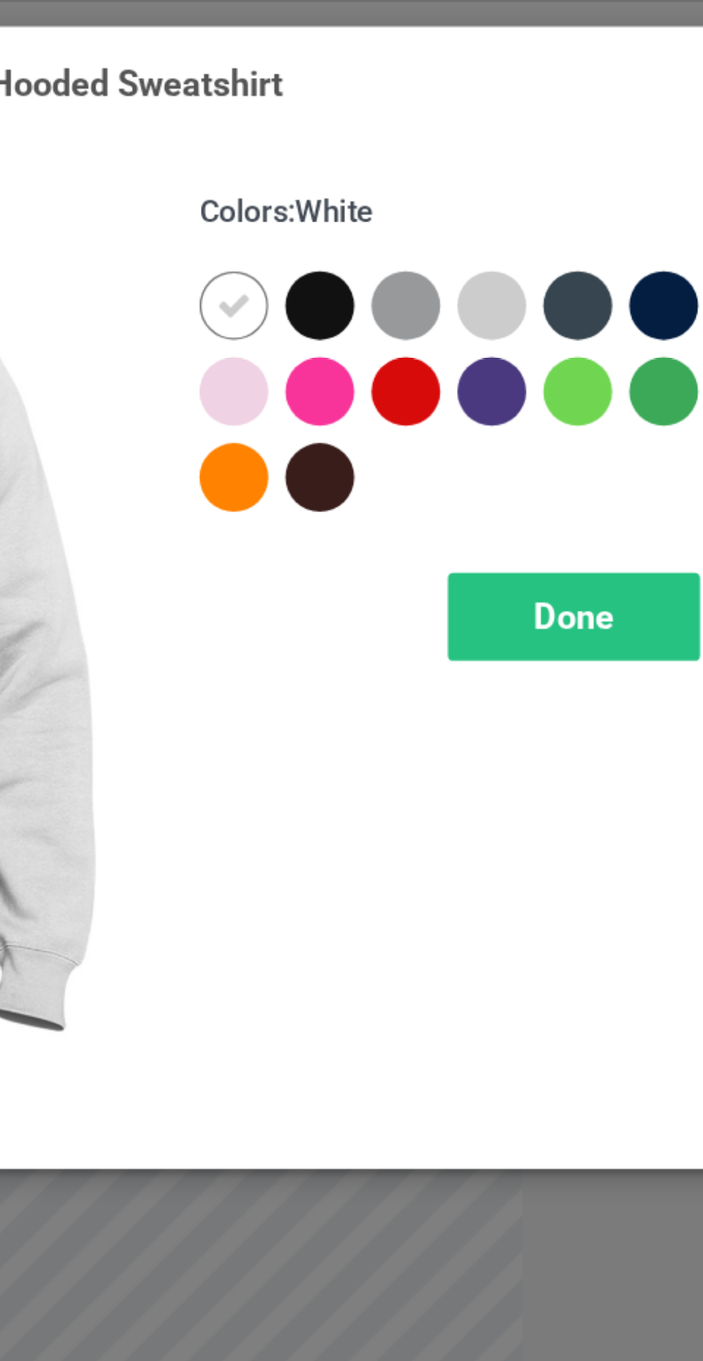
click at [407, 110] on div at bounding box center [407, 115] width 26 height 26
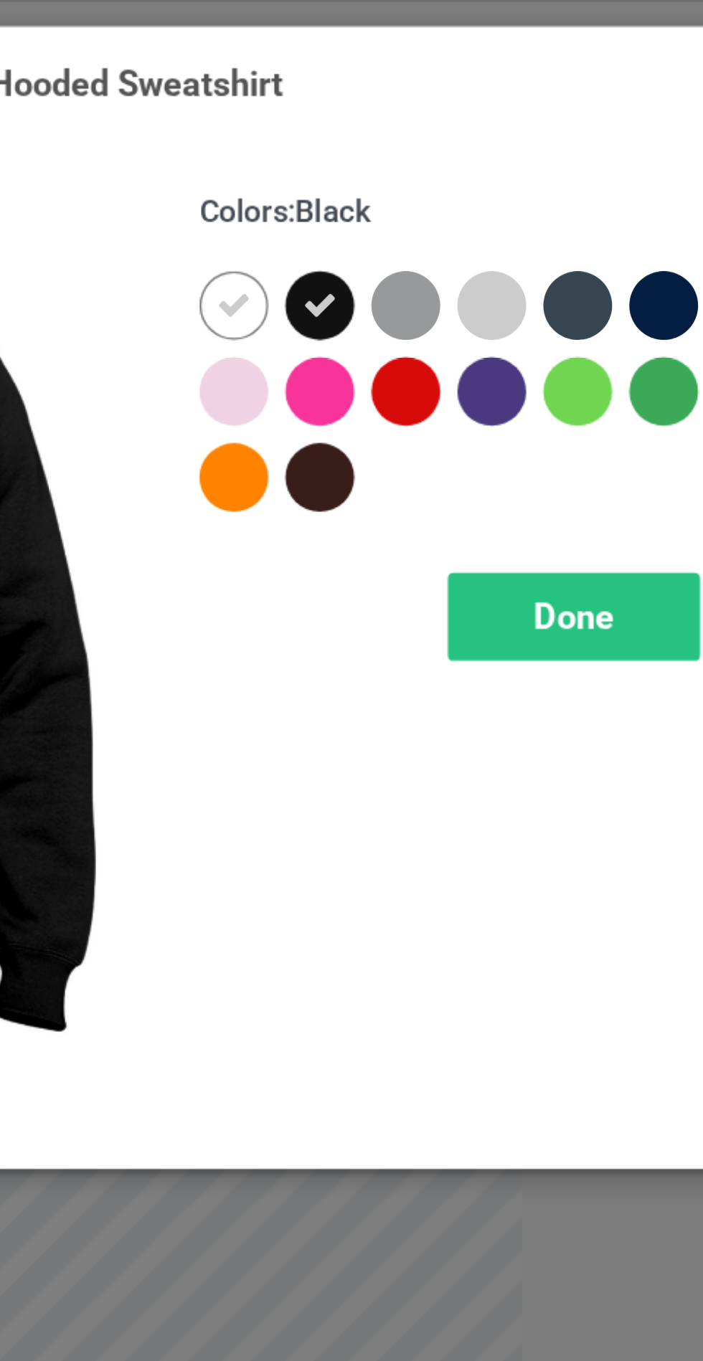
click at [435, 109] on div at bounding box center [439, 115] width 26 height 26
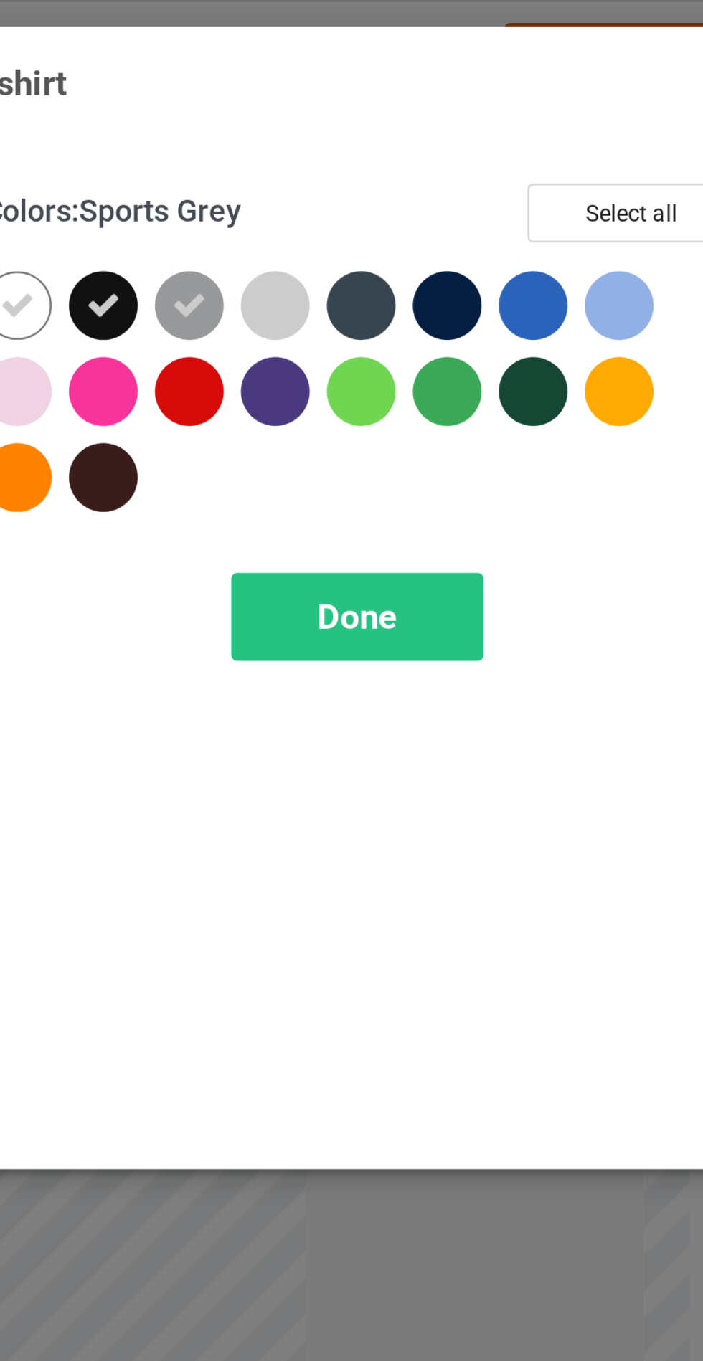
click at [495, 113] on div at bounding box center [503, 115] width 26 height 26
click at [528, 109] on div at bounding box center [536, 115] width 26 height 26
click at [522, 234] on div "Done" at bounding box center [502, 231] width 95 height 33
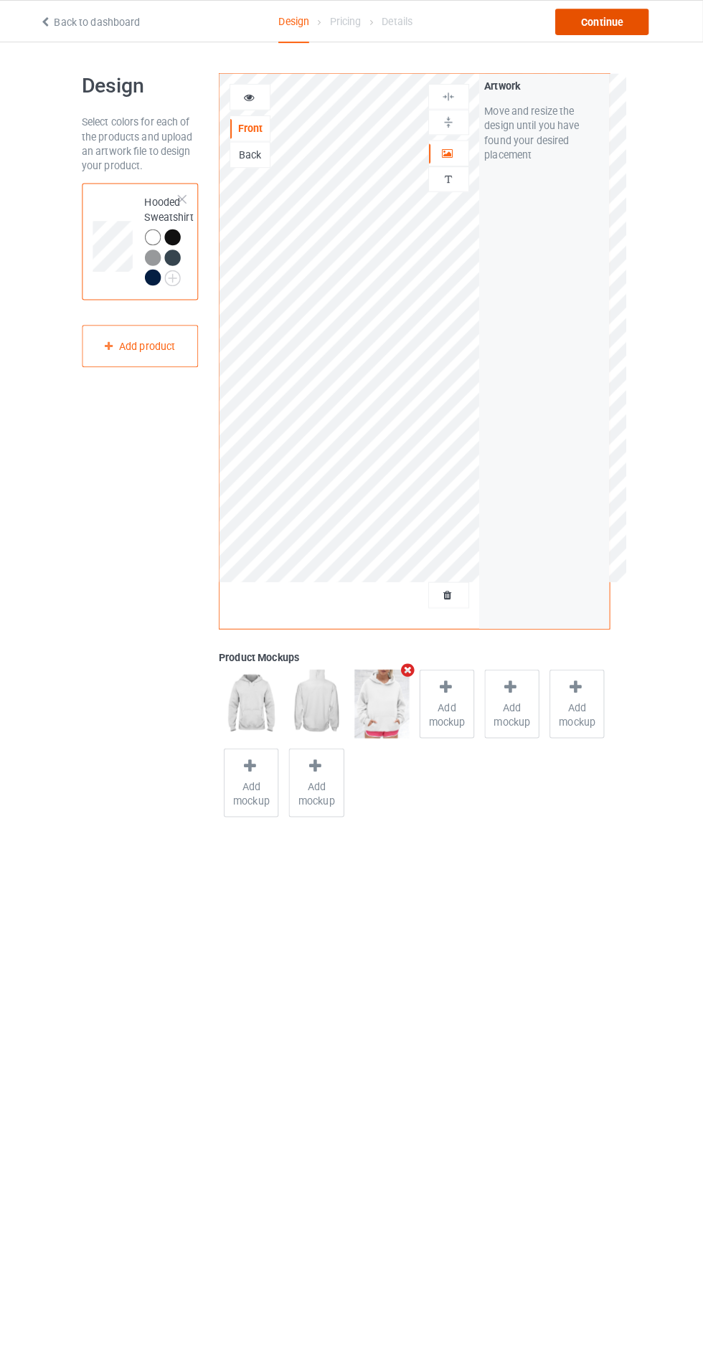
click at [601, 19] on div "Continue" at bounding box center [603, 22] width 92 height 26
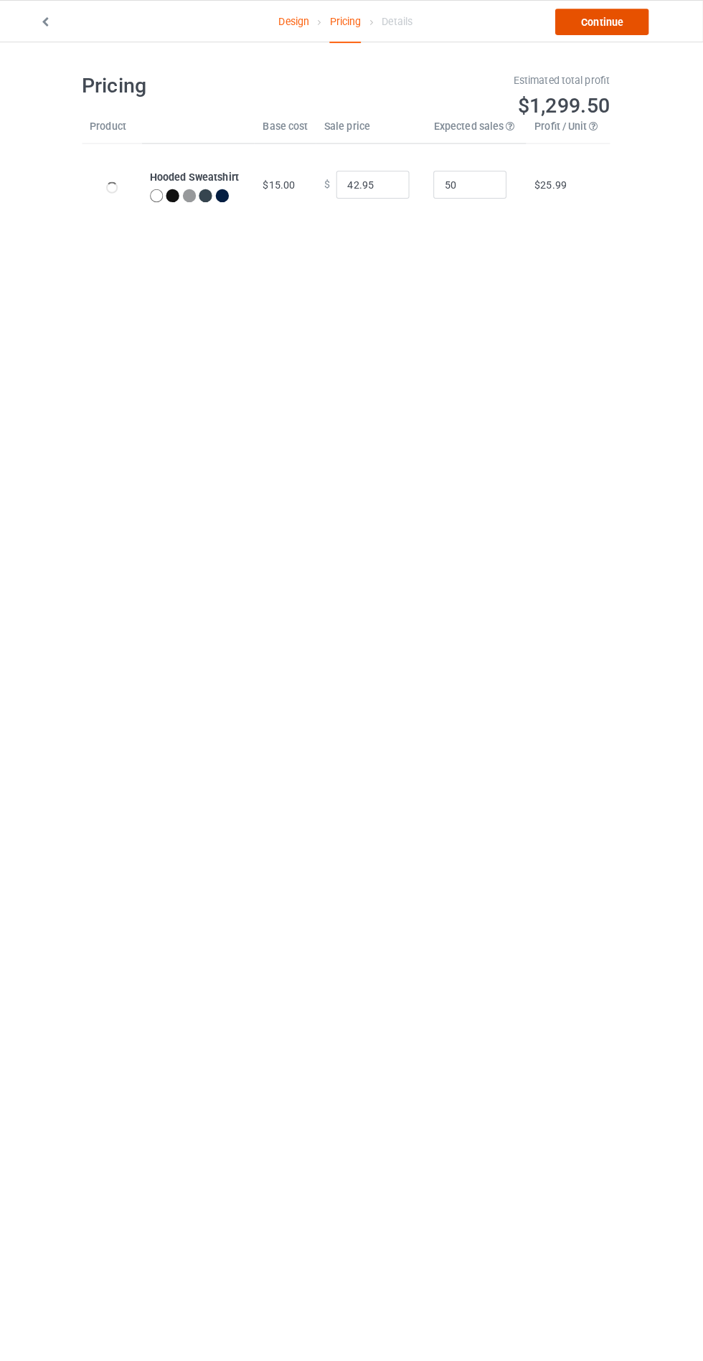
click at [601, 30] on link "Continue" at bounding box center [603, 22] width 92 height 26
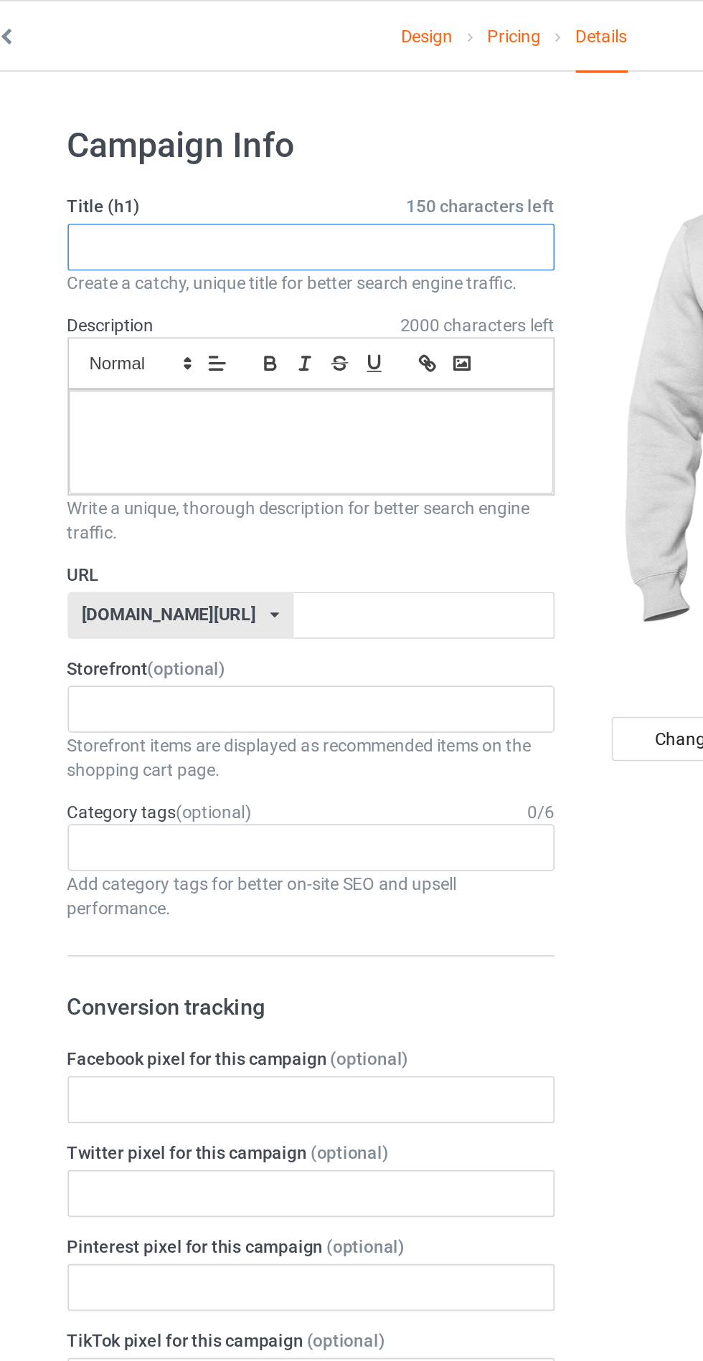
click at [234, 143] on input "text" at bounding box center [233, 143] width 283 height 27
type input "Jushydjudj"
click at [136, 244] on p at bounding box center [234, 243] width 258 height 14
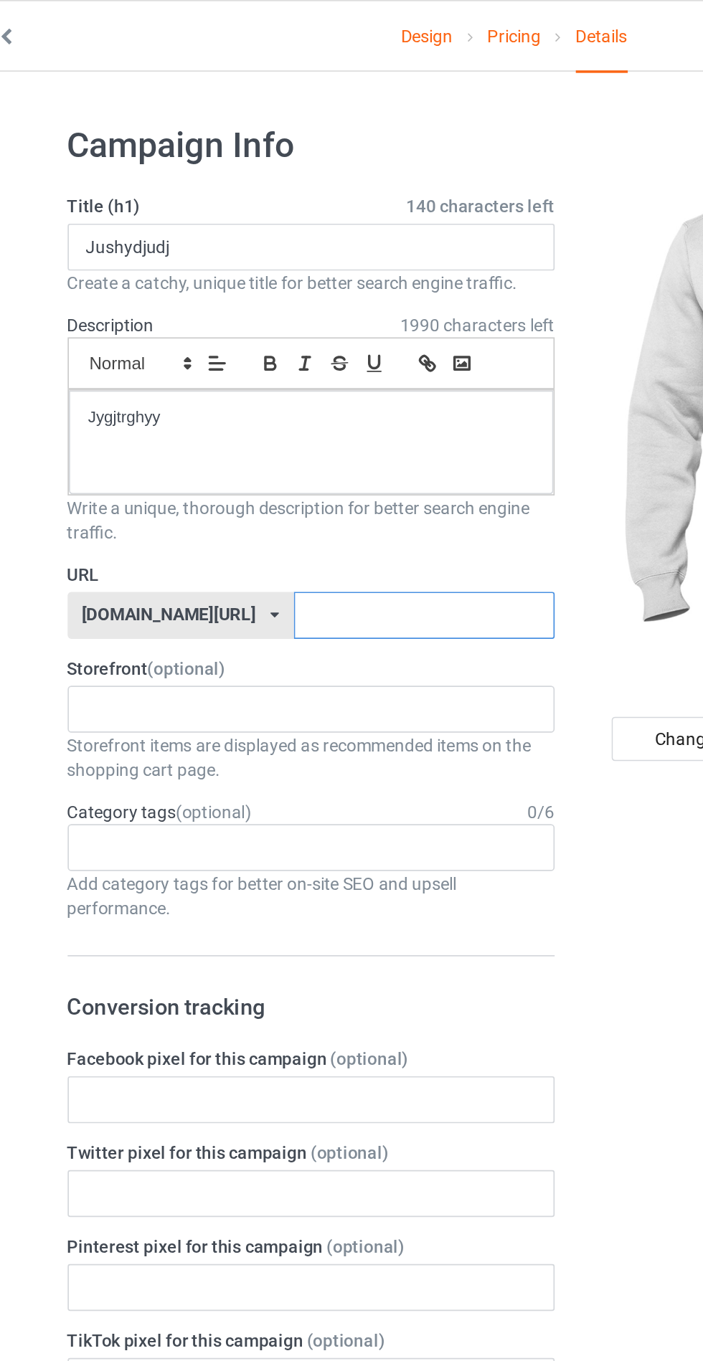
click at [306, 352] on input "text" at bounding box center [299, 356] width 151 height 27
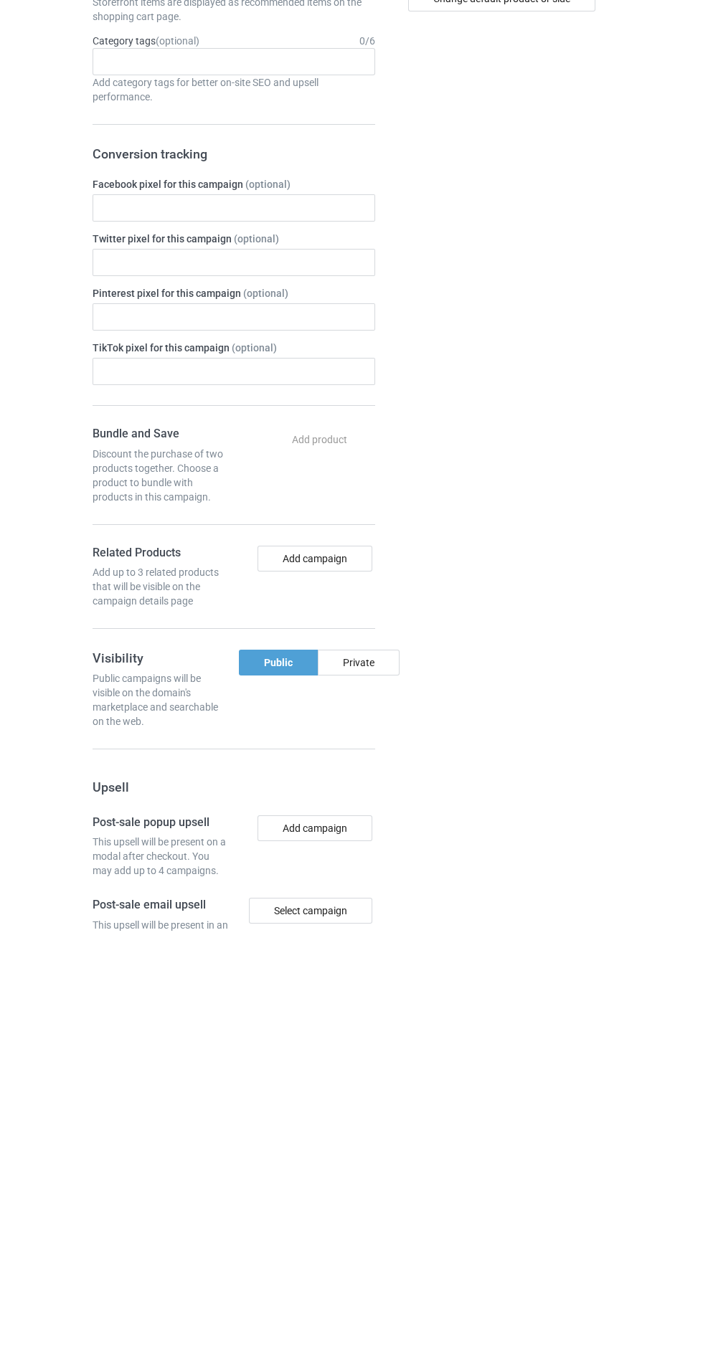
type input "Jtgegyheh"
click at [353, 1089] on div "Private" at bounding box center [359, 1093] width 82 height 26
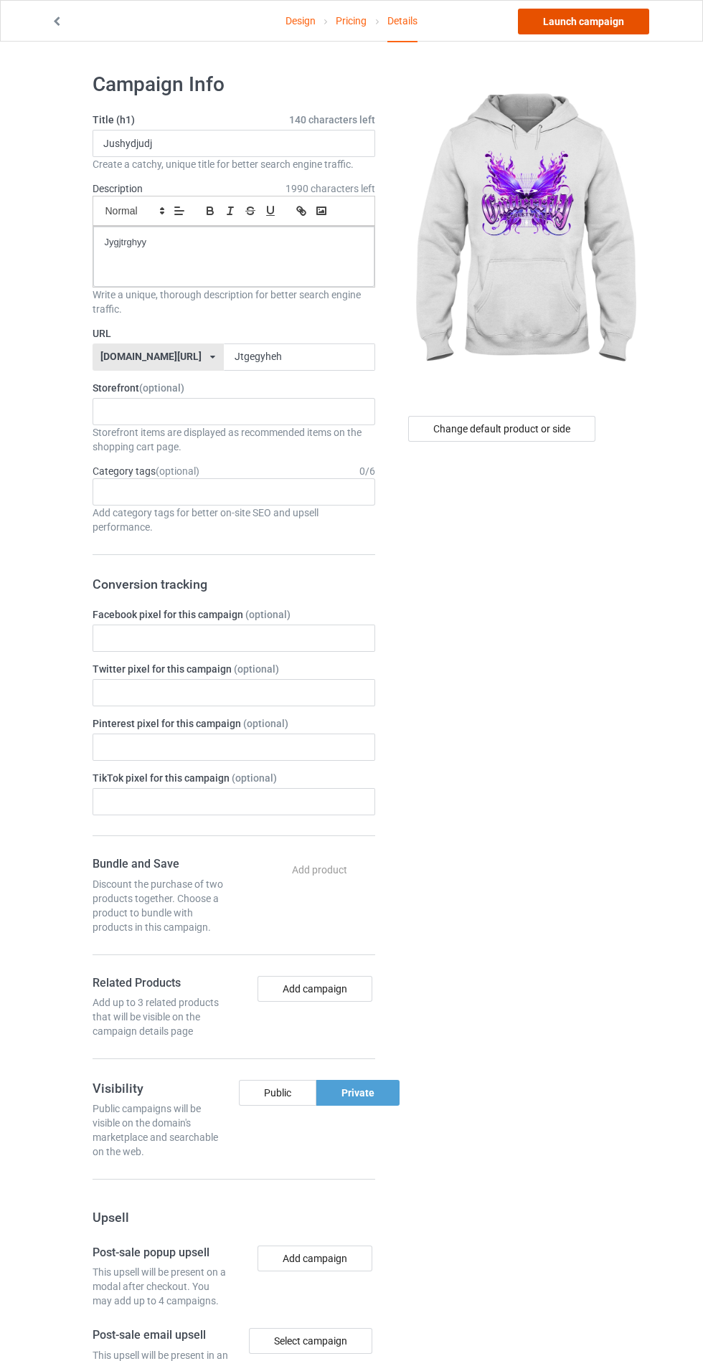
click at [586, 27] on link "Launch campaign" at bounding box center [583, 22] width 131 height 26
